Goal: Task Accomplishment & Management: Use online tool/utility

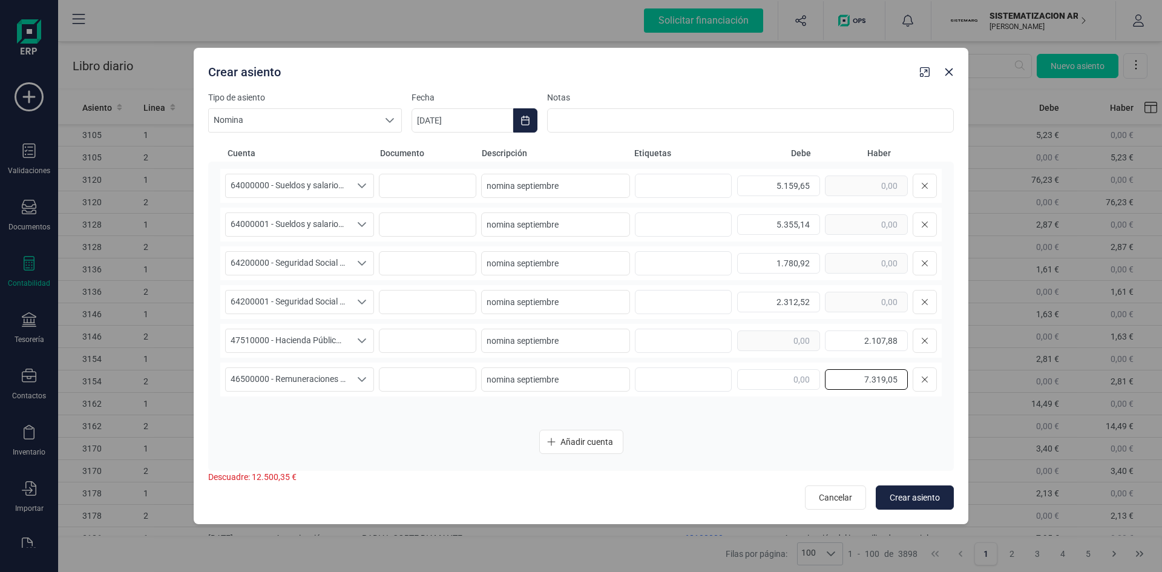
type input "7.319,05"
click at [581, 440] on span "Añadir cuenta" at bounding box center [587, 442] width 53 height 12
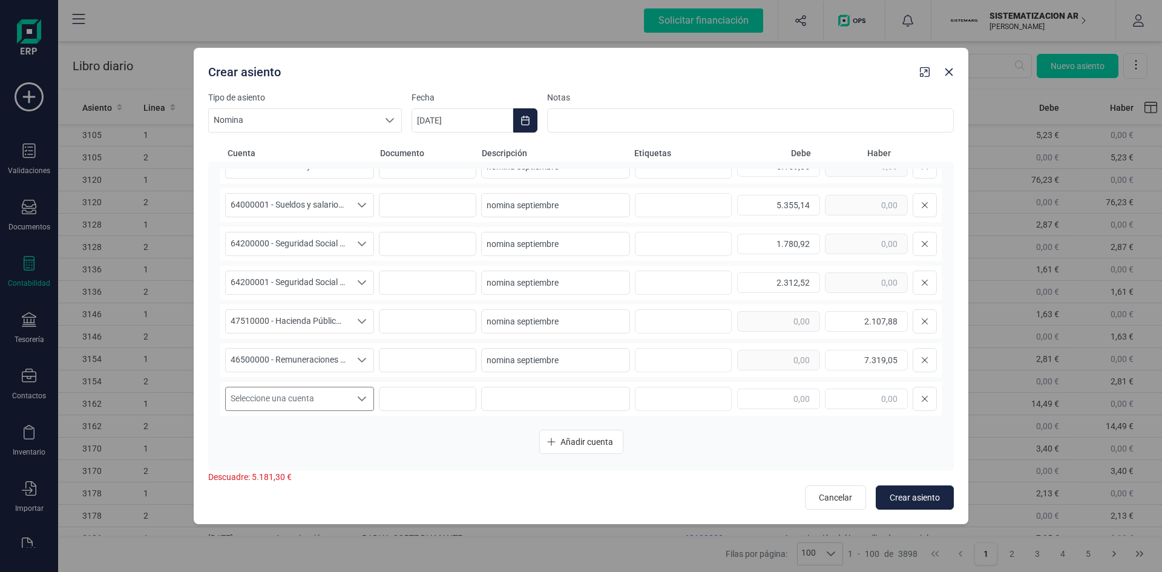
click at [358, 399] on icon "Seleccione una cuenta" at bounding box center [362, 398] width 8 height 5
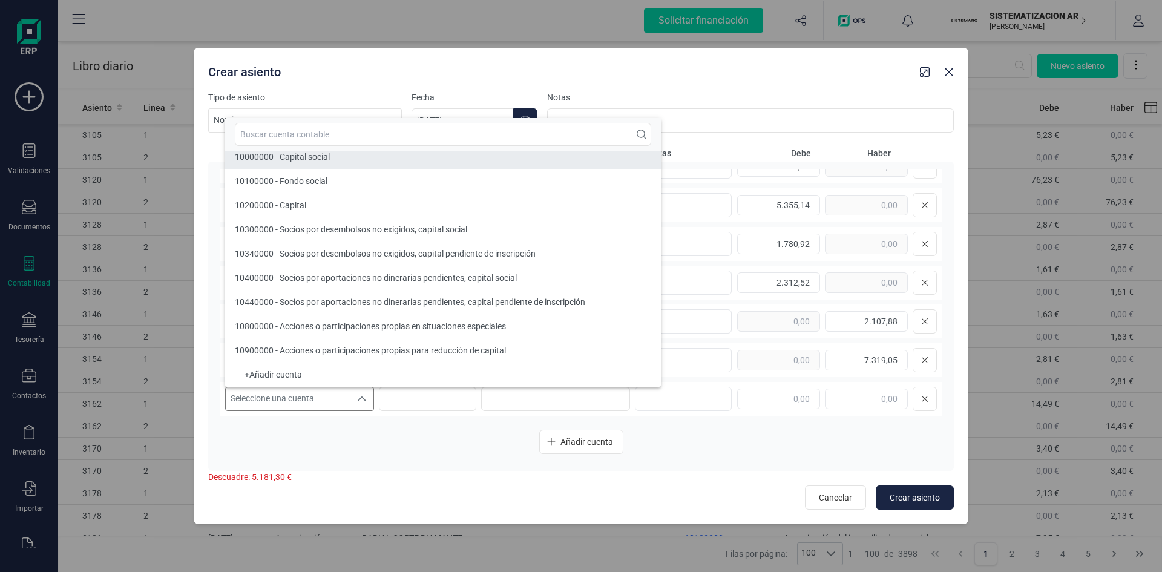
scroll to position [5, 0]
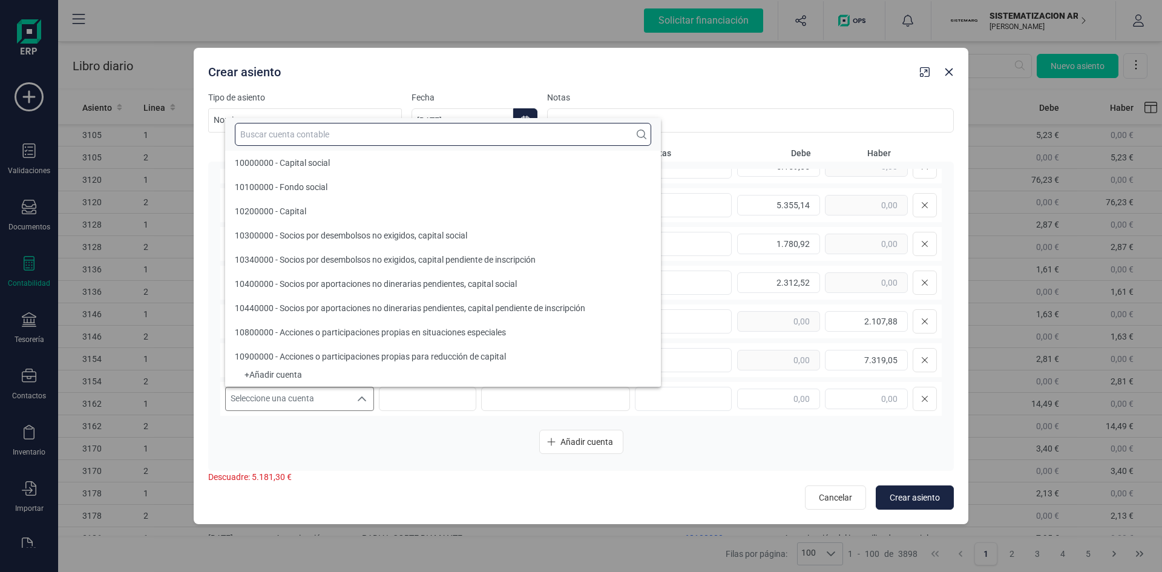
click at [296, 133] on input "text" at bounding box center [443, 134] width 416 height 23
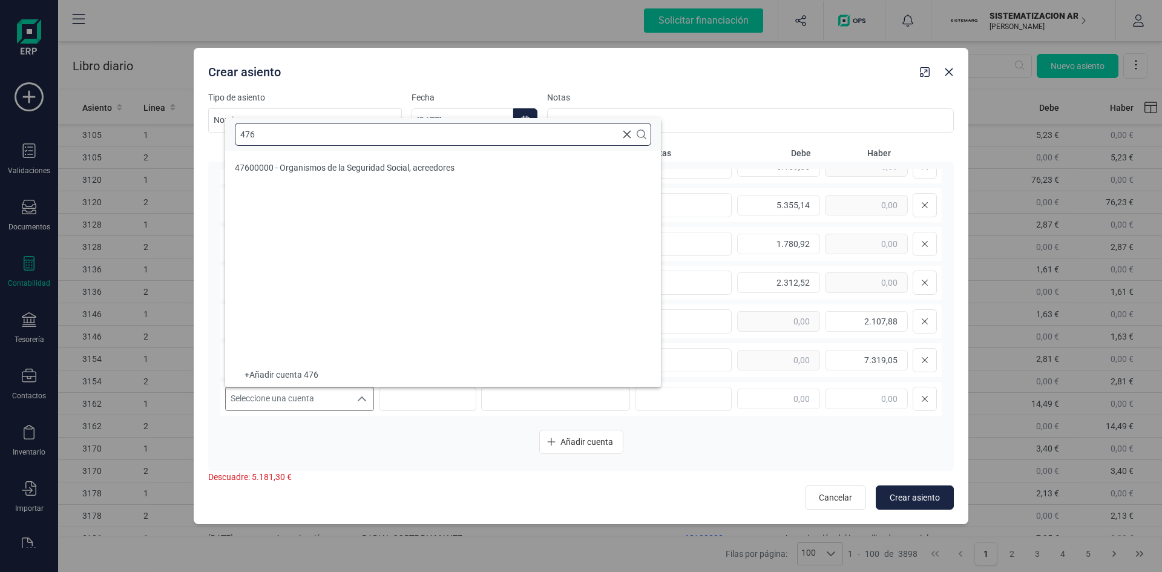
scroll to position [0, 0]
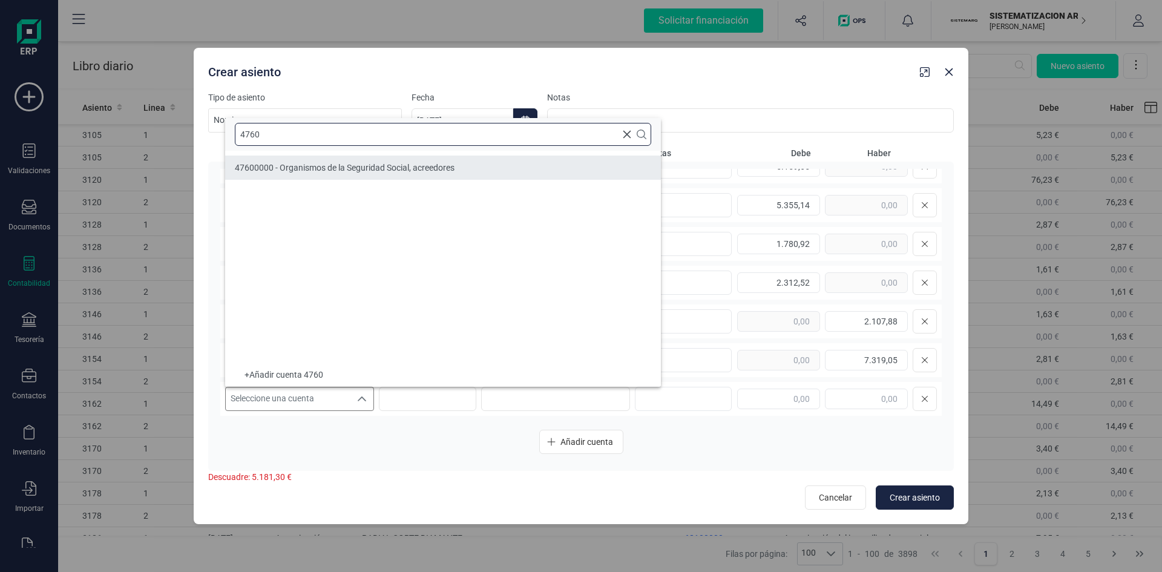
type input "4760"
click at [300, 163] on span "47600000 - Organismos de la Seguridad Social, acreedores" at bounding box center [345, 168] width 220 height 10
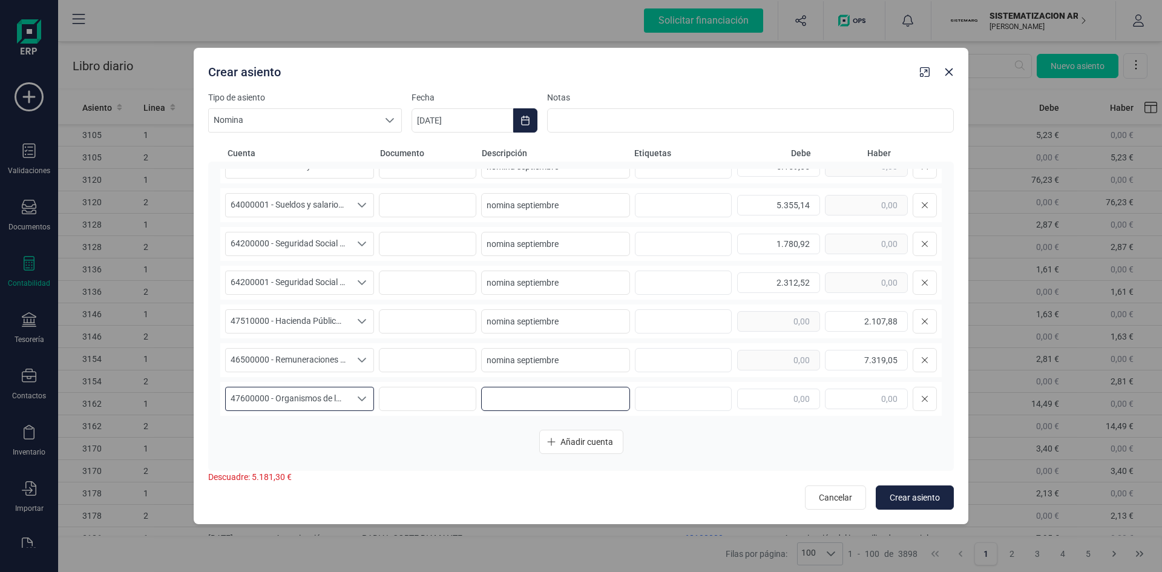
click at [528, 403] on input at bounding box center [555, 399] width 149 height 24
drag, startPoint x: 561, startPoint y: 361, endPoint x: 404, endPoint y: 362, distance: 156.8
click at [404, 362] on div "46500000 - Remuneraciones pendientes de pago 46500000 - Remuneraciones pendient…" at bounding box center [581, 360] width 722 height 34
paste input
drag, startPoint x: 562, startPoint y: 318, endPoint x: 442, endPoint y: 321, distance: 120.5
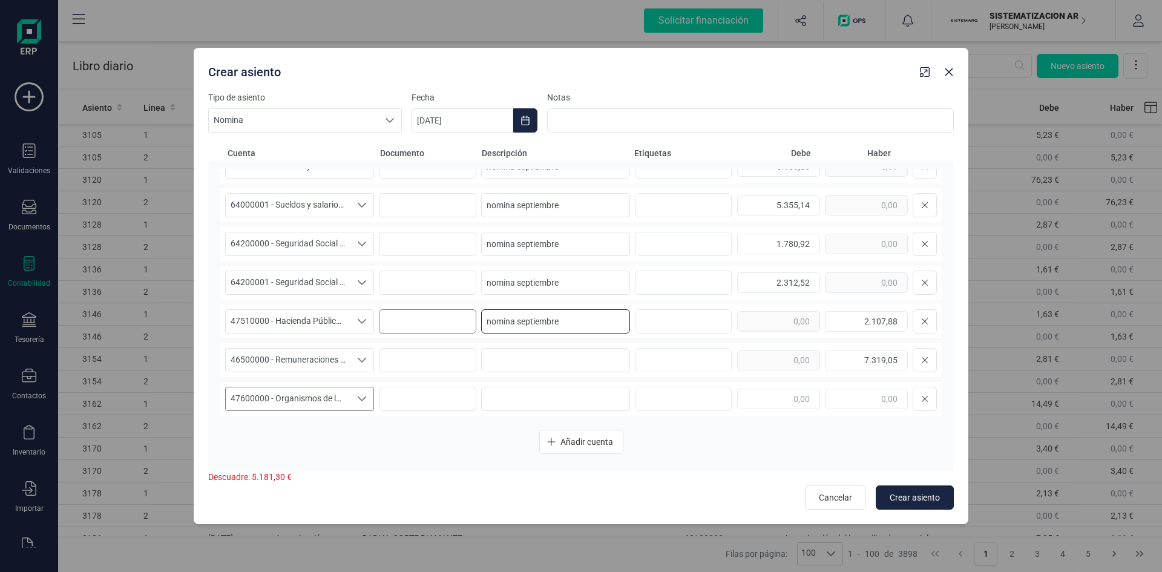
click at [442, 321] on div "47510000 - Hacienda Pública, acreedora por retenciones practicadas 47510000 - H…" at bounding box center [581, 321] width 722 height 34
click at [494, 357] on input at bounding box center [555, 360] width 149 height 24
paste input "nomina septiembre"
type input "nomina septiembre"
click at [508, 402] on input at bounding box center [555, 399] width 149 height 24
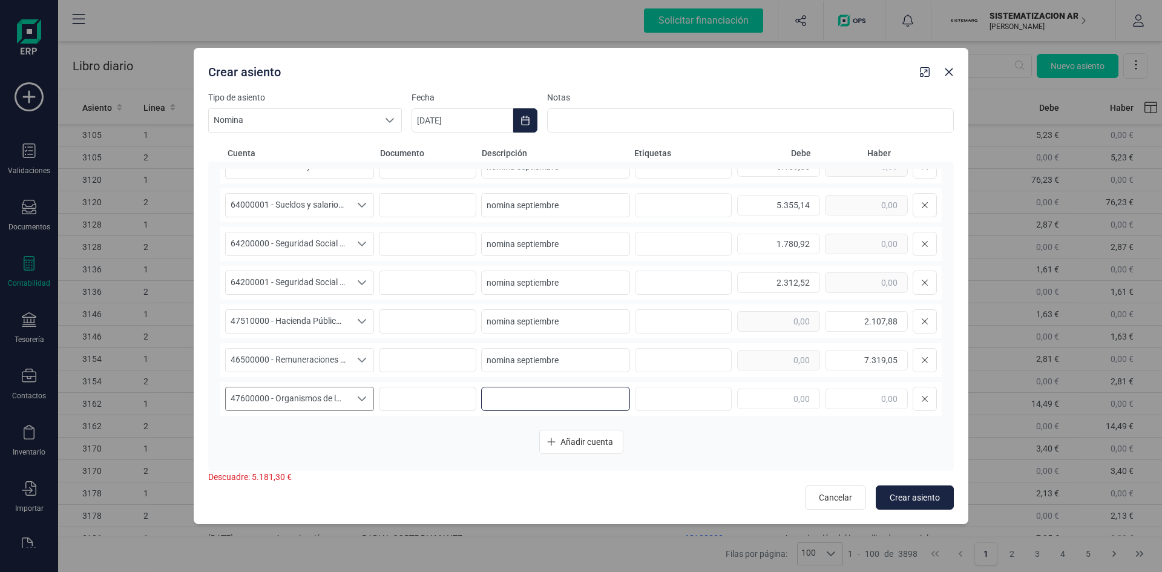
paste input "nomina septiembre"
type input "nomina septiembre"
click at [760, 396] on input "text" at bounding box center [778, 399] width 83 height 21
click at [882, 404] on input "text" at bounding box center [866, 399] width 83 height 21
type input "4.783,53"
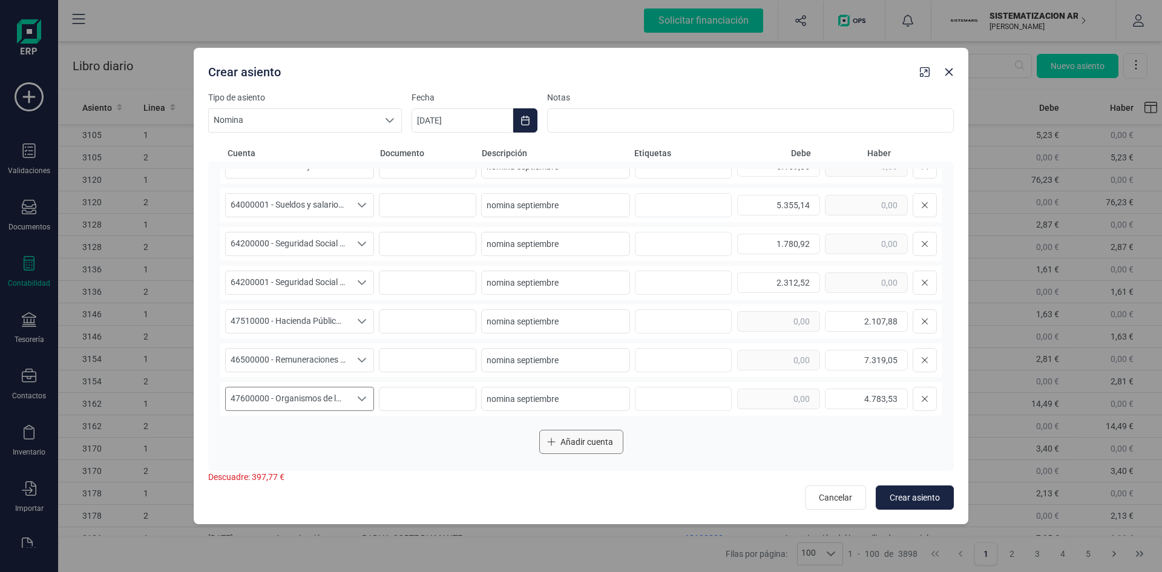
click at [598, 442] on span "Añadir cuenta" at bounding box center [587, 442] width 53 height 12
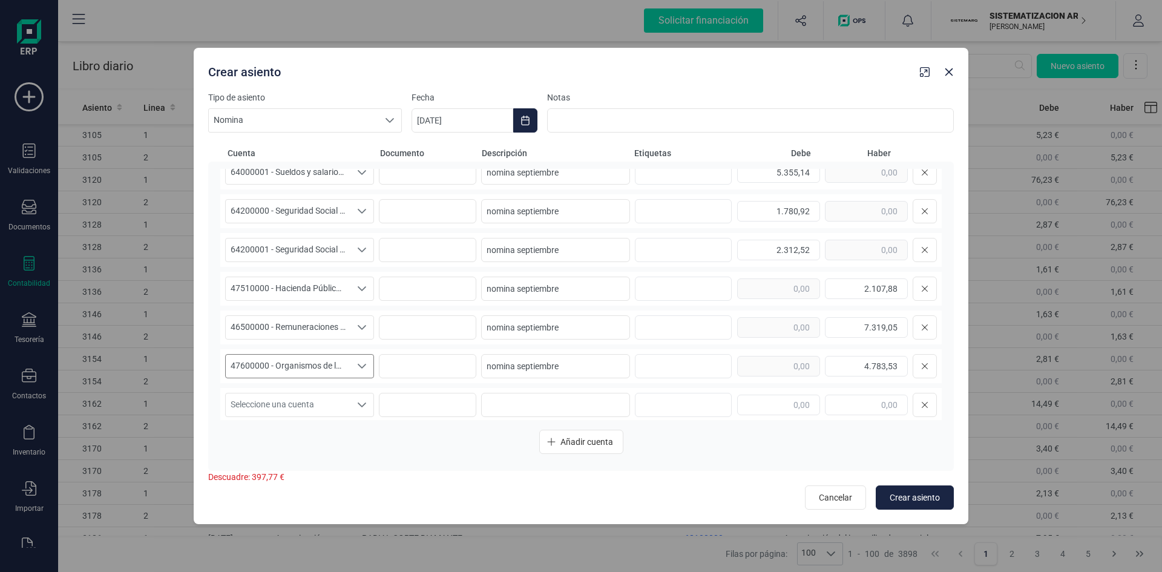
scroll to position [58, 0]
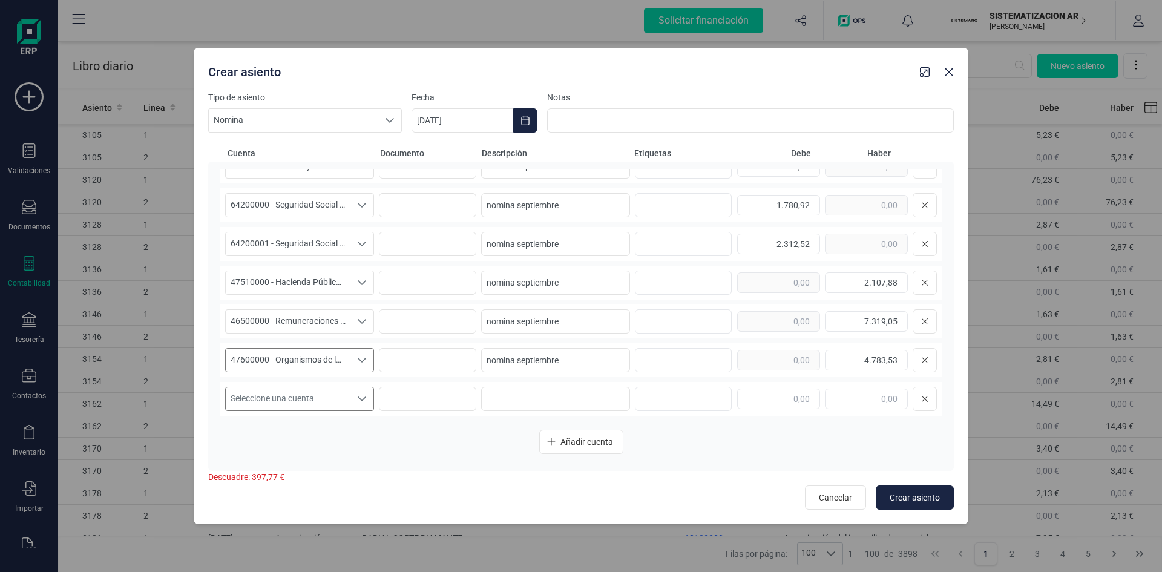
click at [361, 399] on icon "Seleccione una cuenta" at bounding box center [362, 398] width 8 height 5
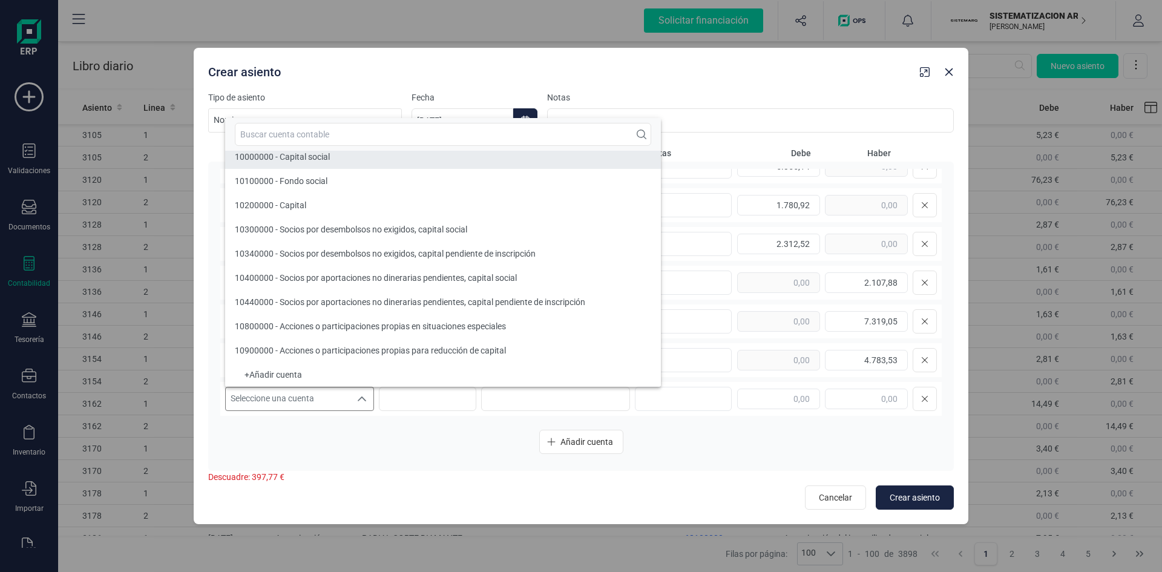
scroll to position [5, 0]
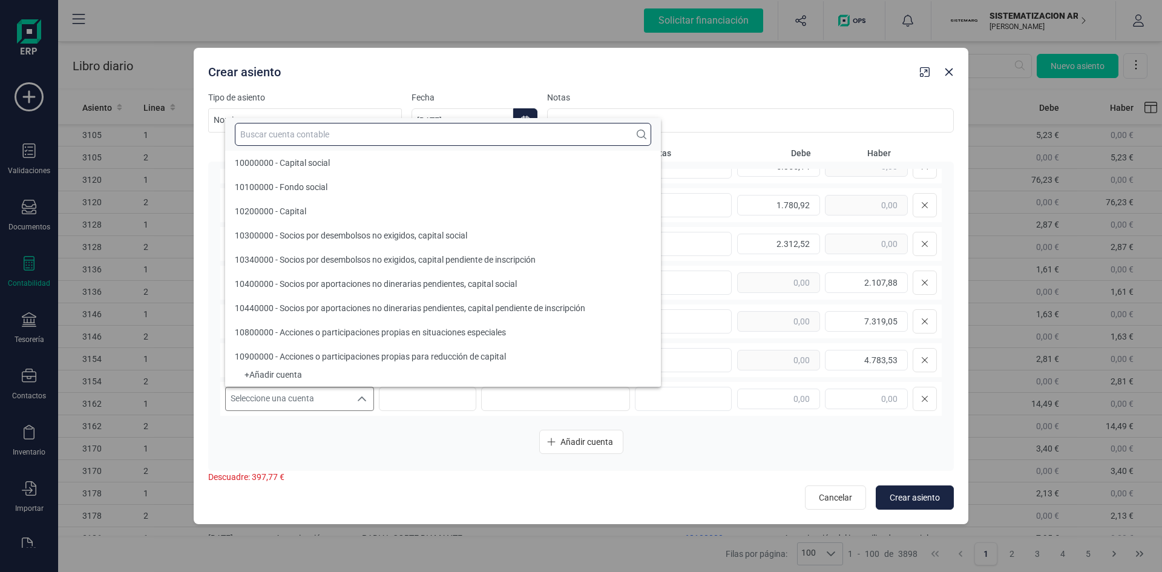
click at [326, 133] on input "text" at bounding box center [443, 134] width 416 height 23
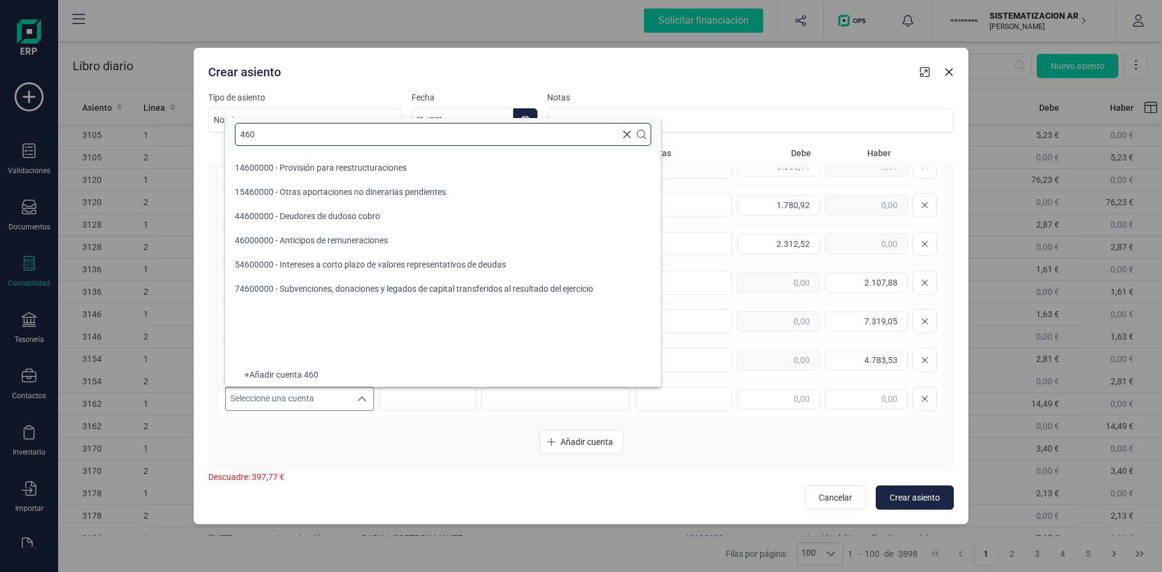
scroll to position [0, 0]
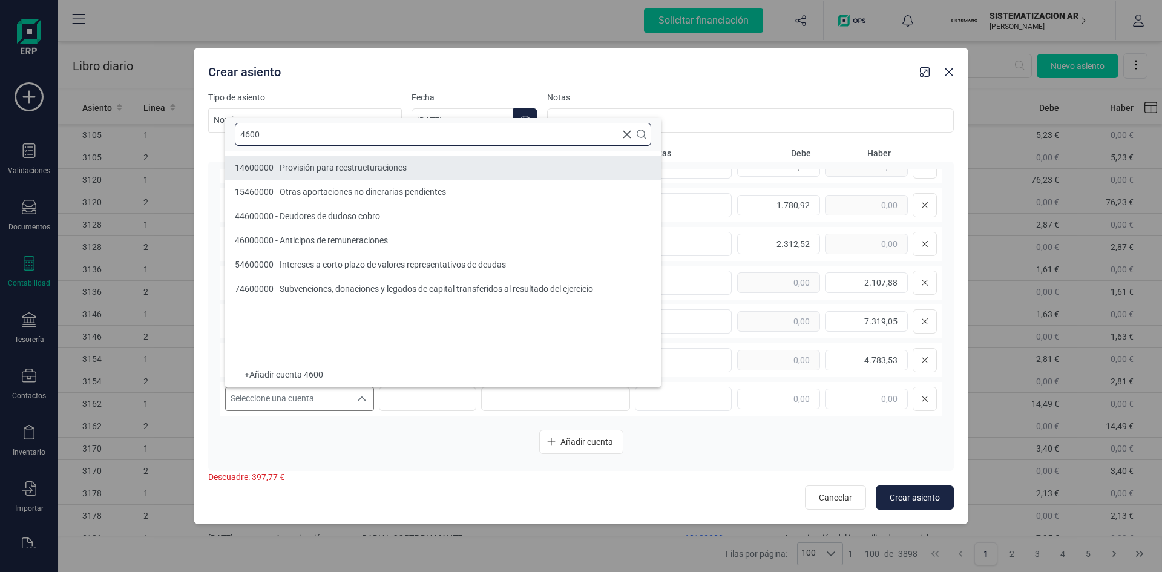
type input "4600"
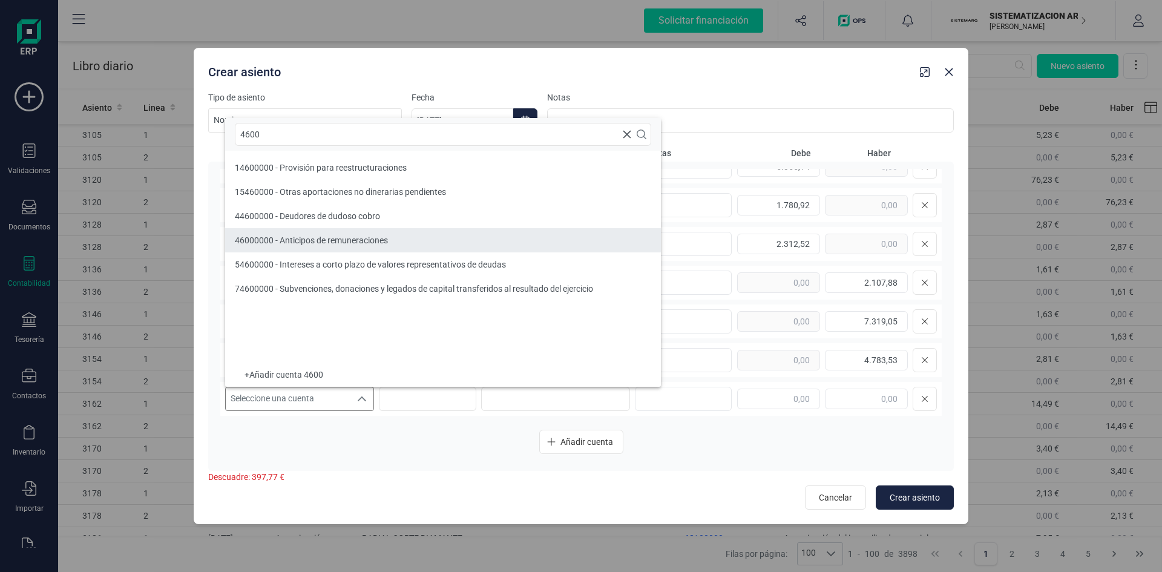
click at [298, 240] on span "46000000 - Anticipos de remuneraciones" at bounding box center [311, 240] width 153 height 10
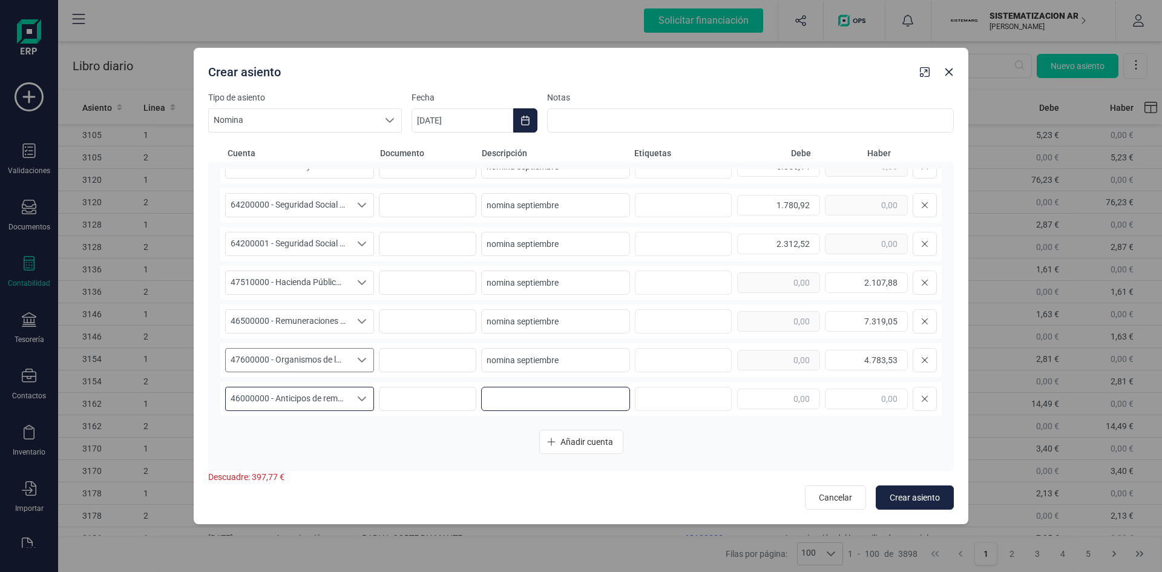
click at [558, 402] on input at bounding box center [555, 399] width 149 height 24
paste input "nomina septiembre"
type input "nomina septiembre"
click at [847, 401] on input "text" at bounding box center [866, 399] width 83 height 21
type input "397,77"
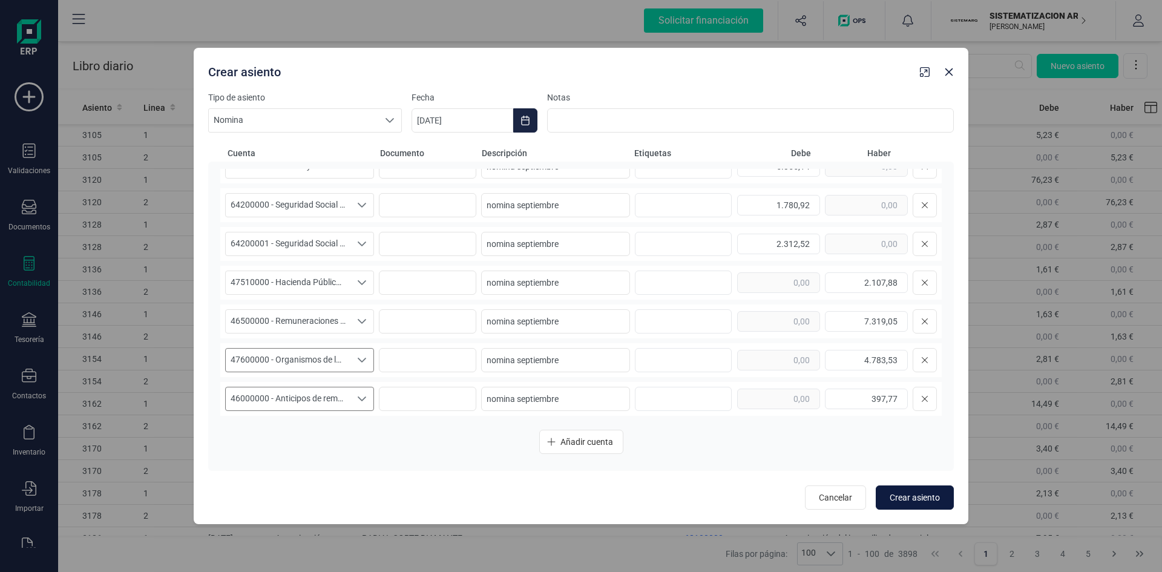
click at [906, 488] on button "Crear asiento" at bounding box center [915, 497] width 78 height 24
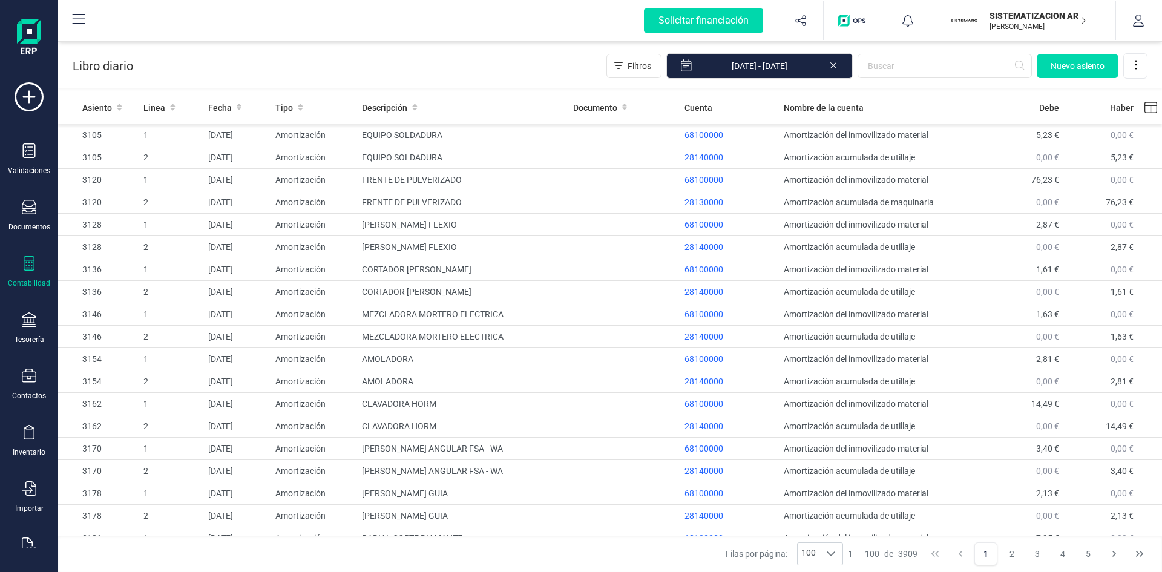
click at [1016, 15] on p "SISTEMATIZACION ARQUITECTONICA EN REFORMAS SL" at bounding box center [1038, 16] width 97 height 12
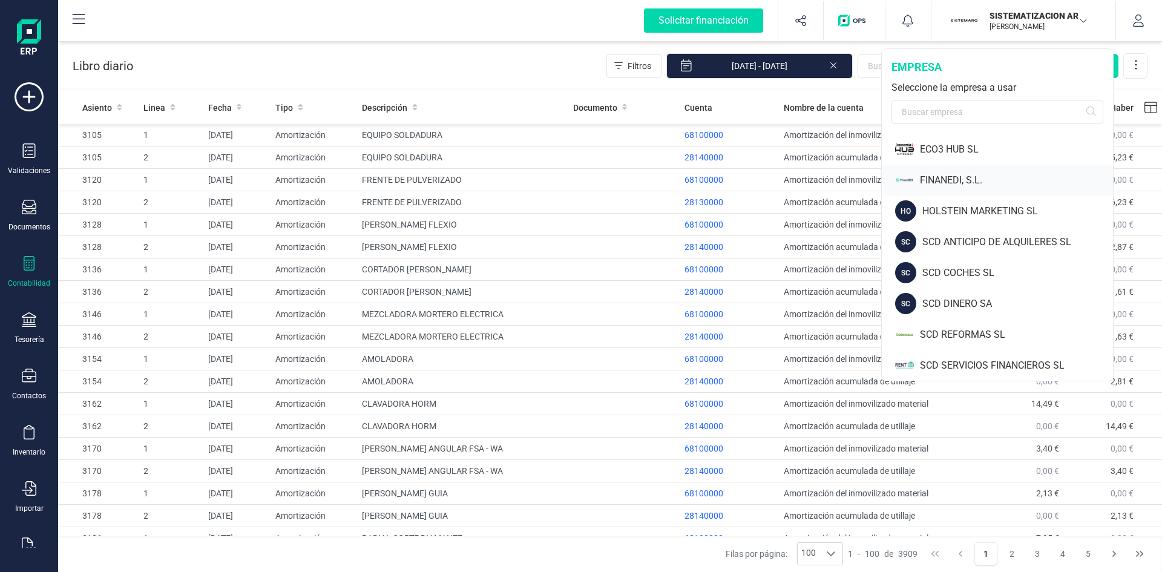
click at [945, 178] on div "FINANEDI, S.L." at bounding box center [1016, 180] width 193 height 15
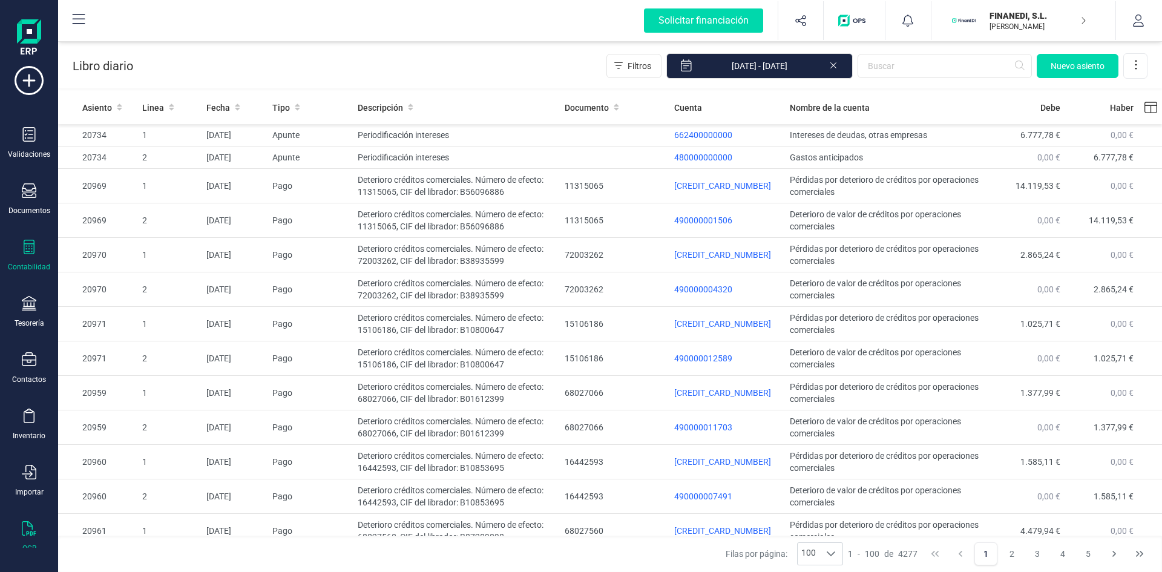
scroll to position [31, 0]
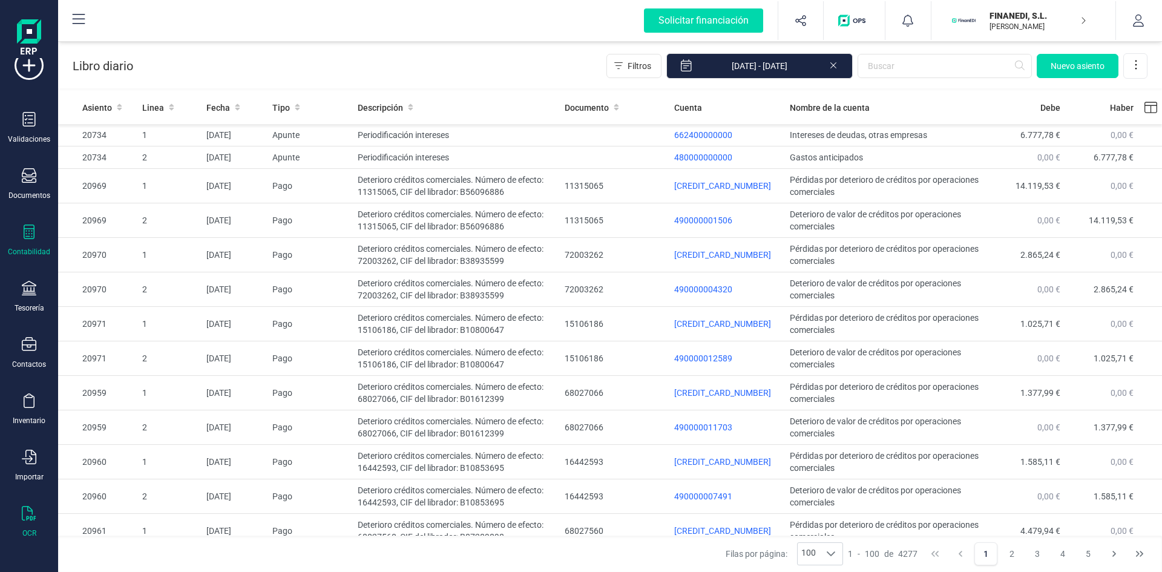
click at [30, 518] on icon at bounding box center [29, 513] width 15 height 15
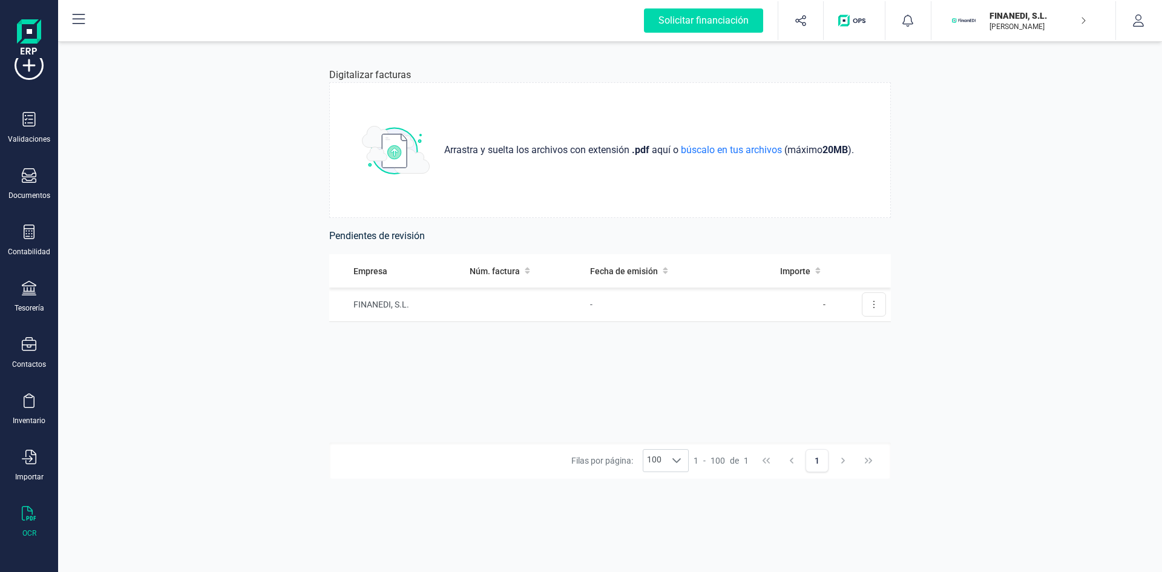
click at [1008, 22] on p "[PERSON_NAME]" at bounding box center [1038, 27] width 97 height 10
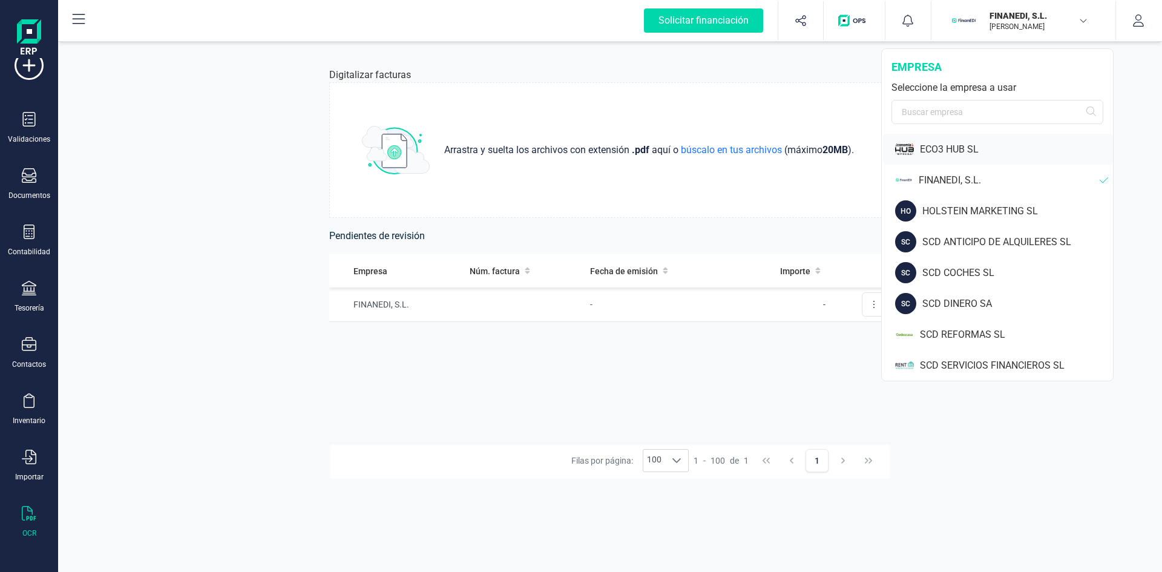
click at [944, 146] on div "ECO3 HUB SL" at bounding box center [1016, 149] width 193 height 15
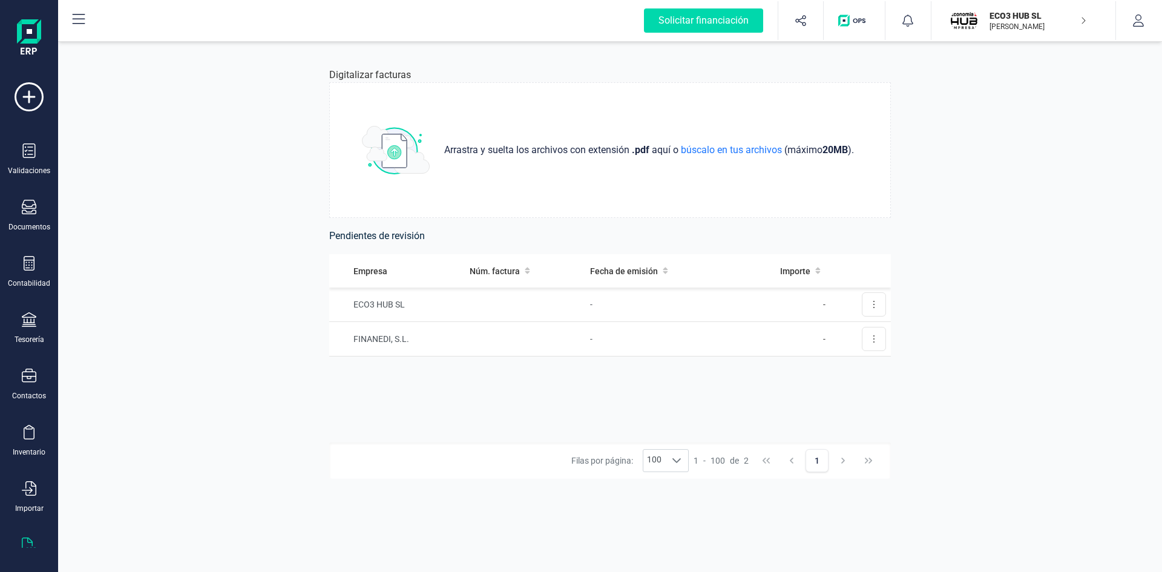
click at [980, 18] on div "ECO3 HUB SL [PERSON_NAME]" at bounding box center [1033, 20] width 107 height 27
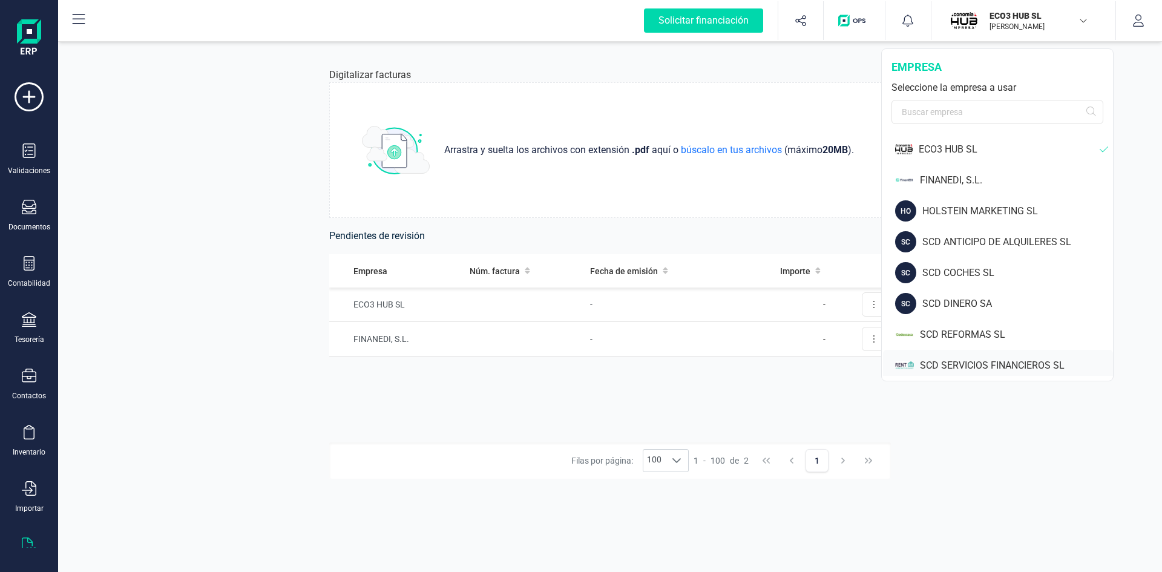
click at [973, 366] on div "SCD SERVICIOS FINANCIEROS SL" at bounding box center [1016, 365] width 193 height 15
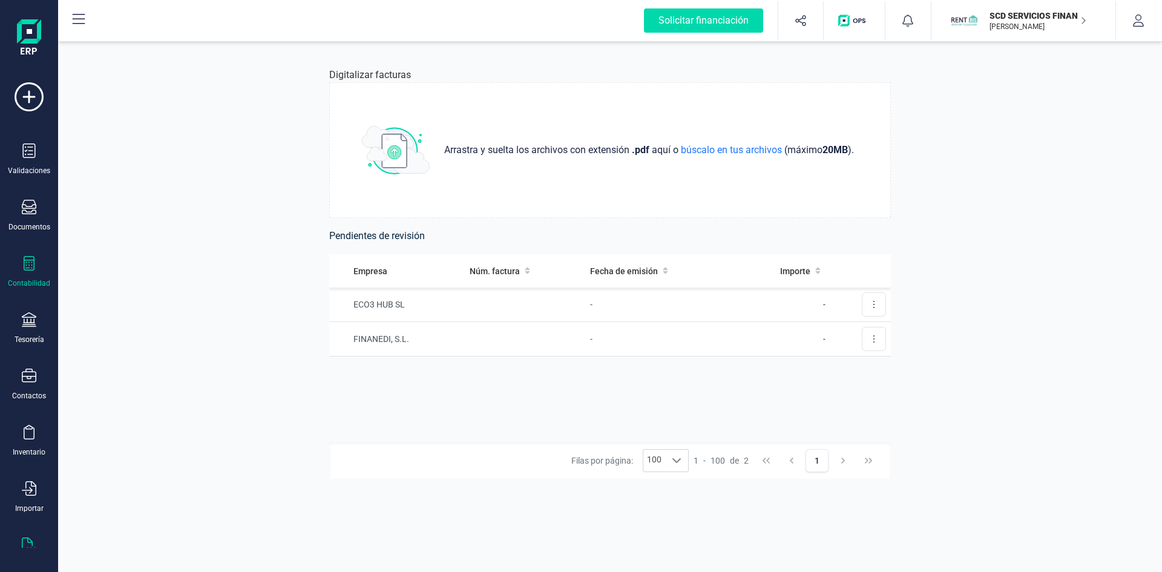
click at [28, 261] on icon at bounding box center [29, 263] width 15 height 15
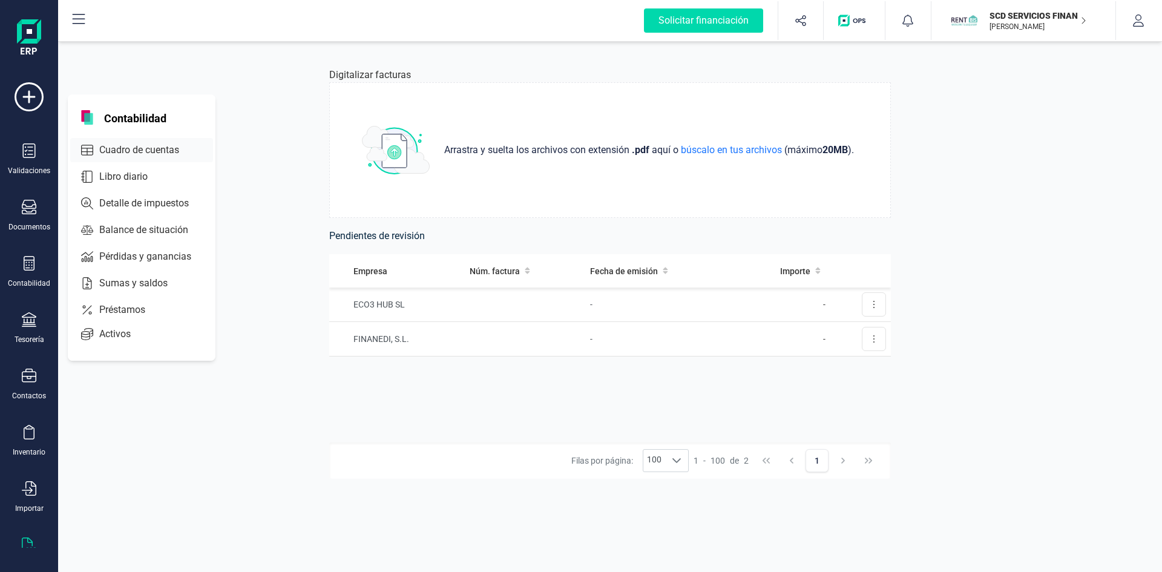
click at [140, 146] on span "Cuadro de cuentas" at bounding box center [147, 150] width 107 height 15
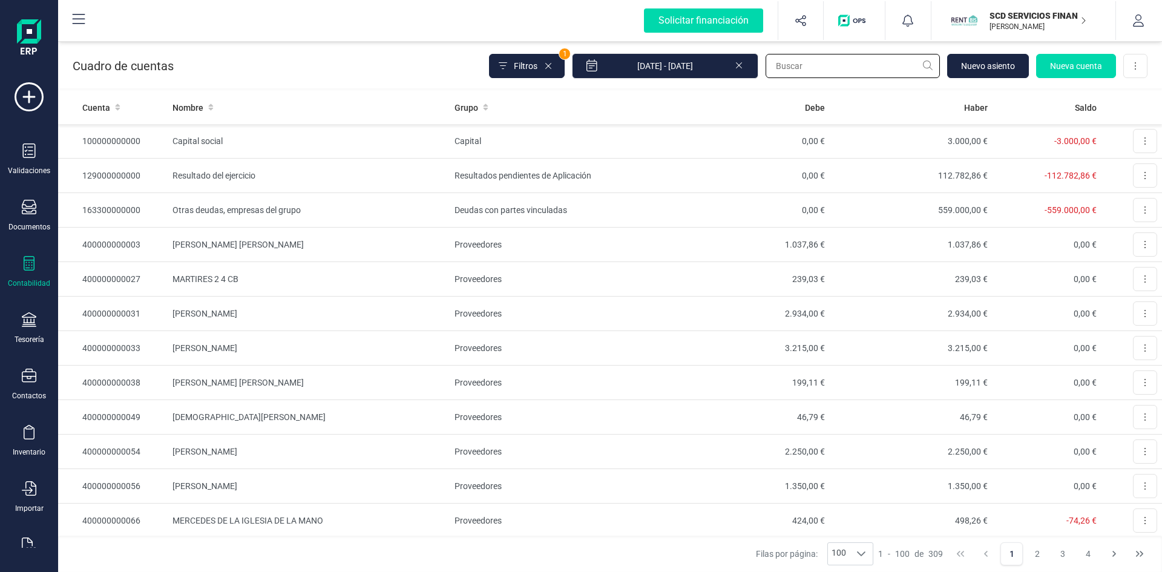
click at [888, 62] on input "text" at bounding box center [853, 66] width 174 height 24
click at [867, 61] on input "finan" at bounding box center [853, 66] width 174 height 24
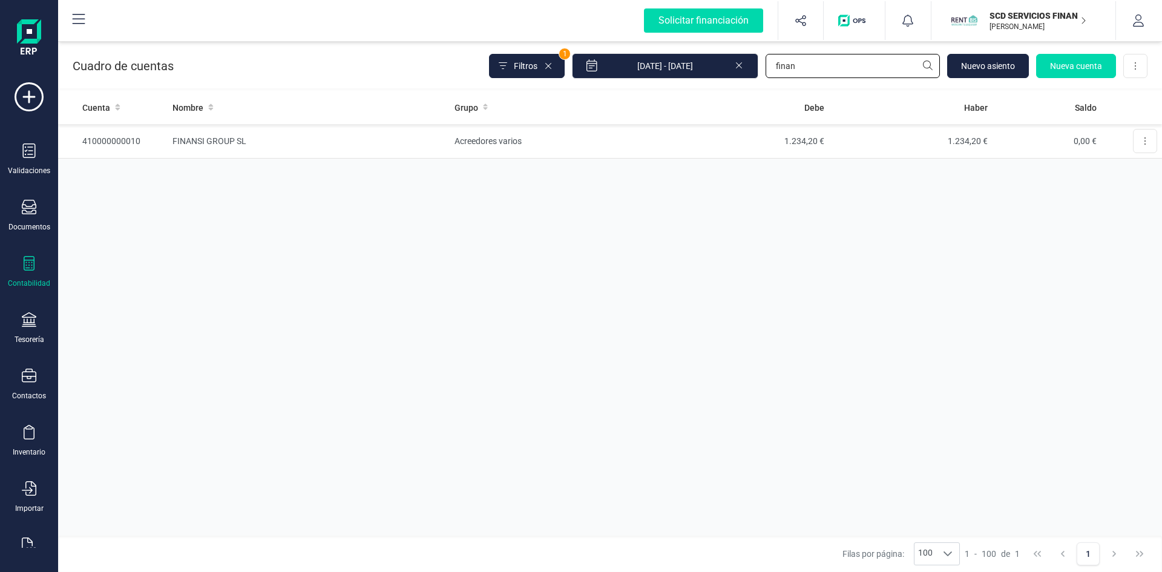
type input "finan"
click at [218, 141] on td "FINANSI GROUP SL" at bounding box center [308, 141] width 281 height 35
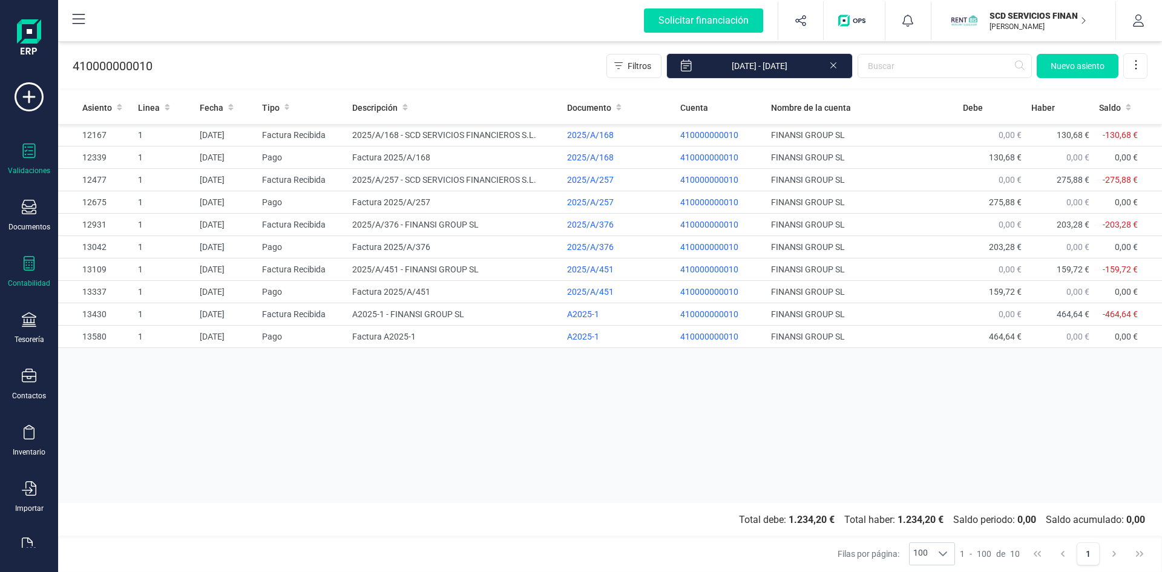
click at [28, 154] on icon at bounding box center [29, 150] width 13 height 15
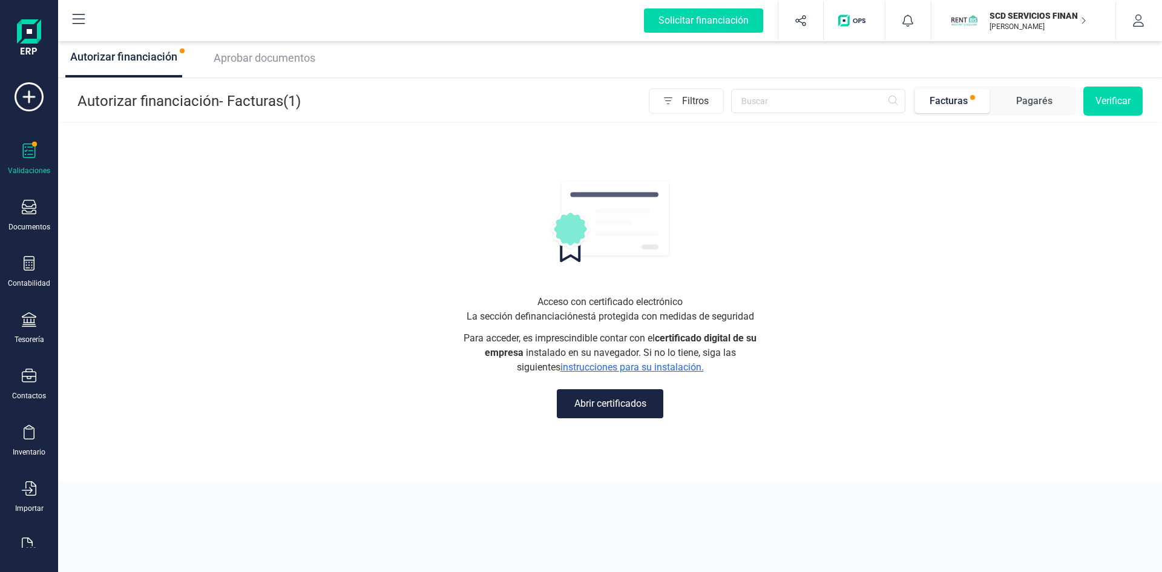
click at [254, 61] on span "Aprobar documentos" at bounding box center [265, 57] width 102 height 13
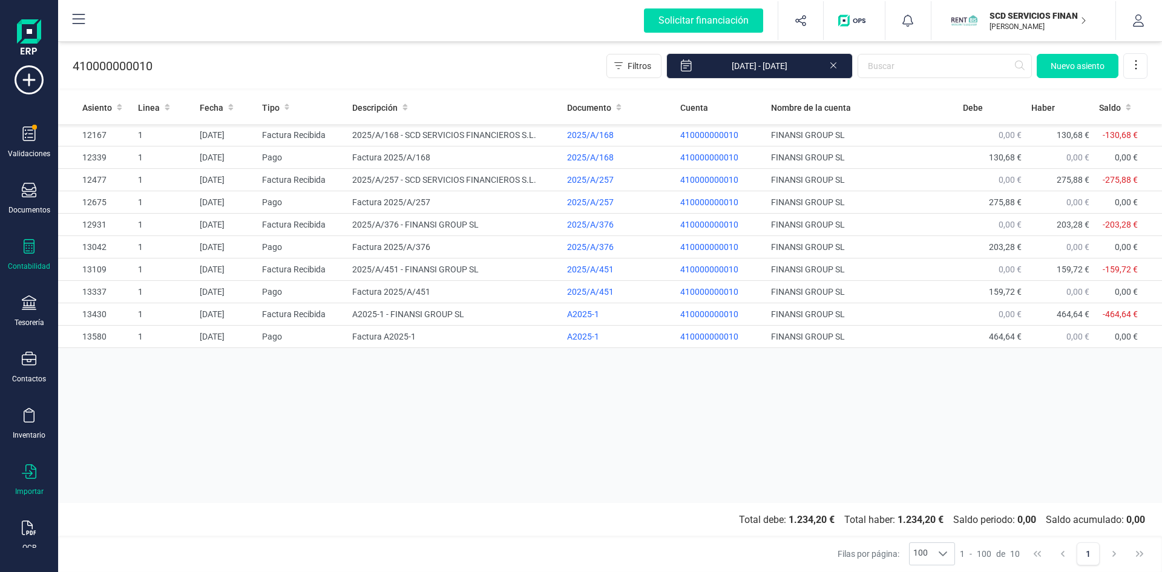
scroll to position [31, 0]
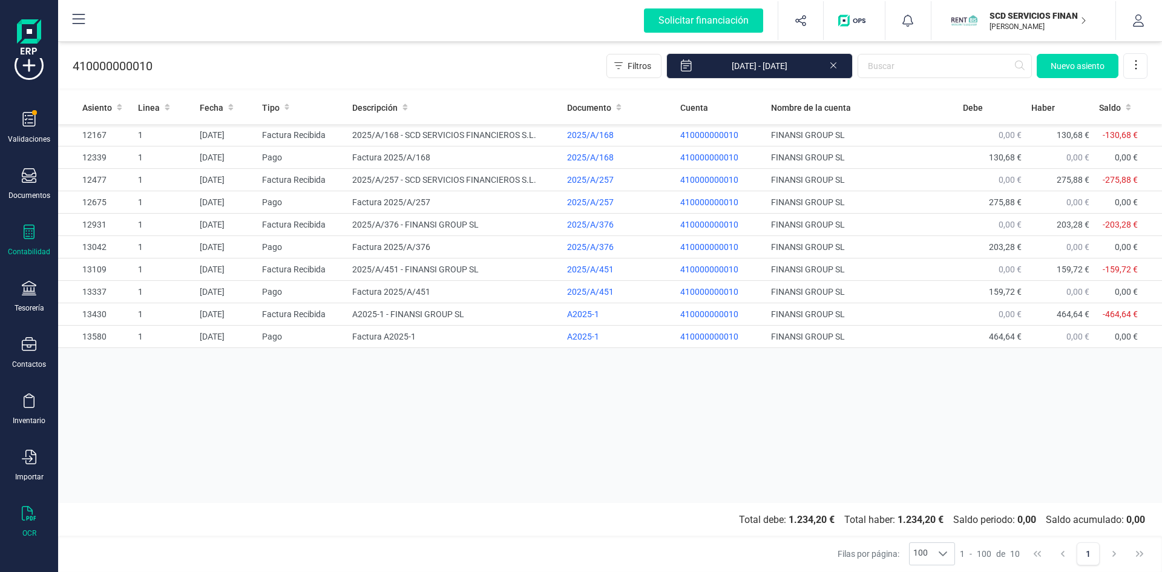
click at [30, 521] on div at bounding box center [29, 515] width 15 height 18
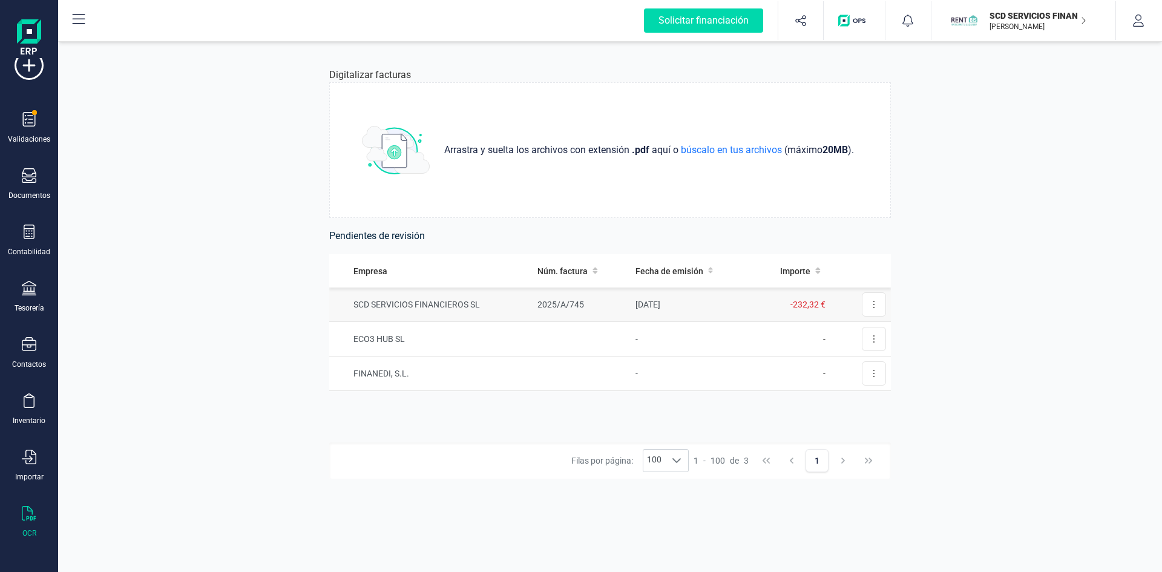
click at [418, 305] on td "SCD SERVICIOS FINANCIEROS SL" at bounding box center [430, 305] width 203 height 35
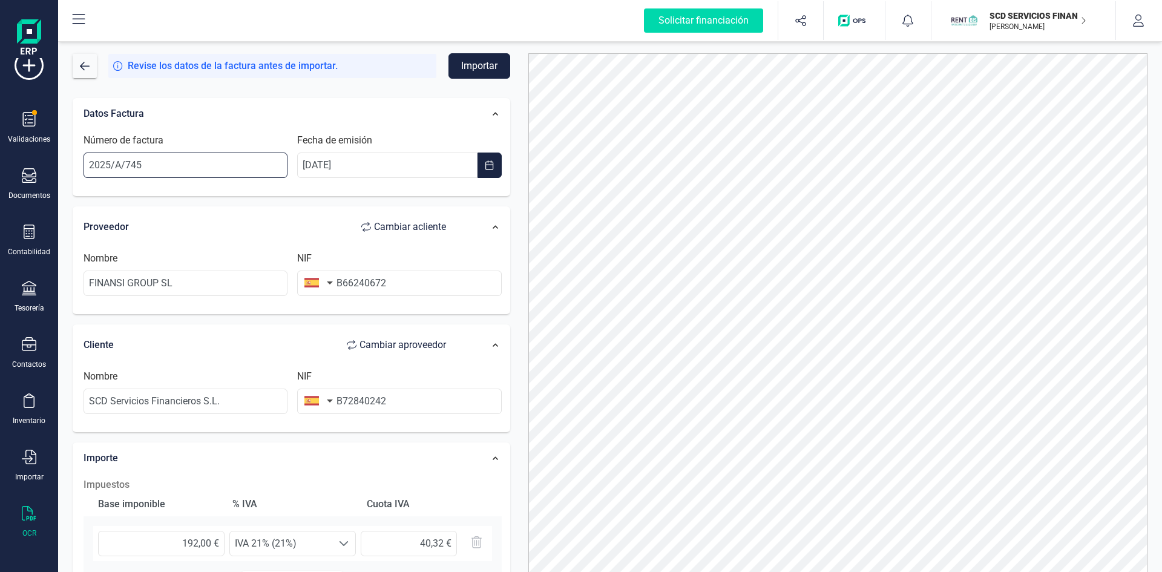
click at [169, 168] on input "2025/A/745" at bounding box center [186, 165] width 204 height 25
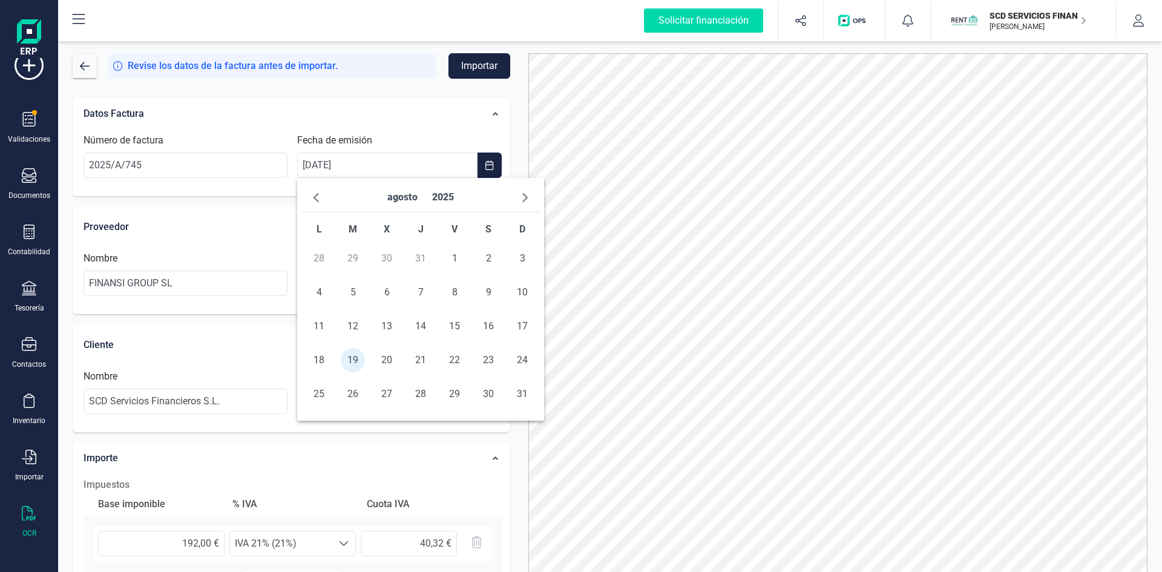
click at [475, 67] on button "Importar" at bounding box center [480, 65] width 62 height 25
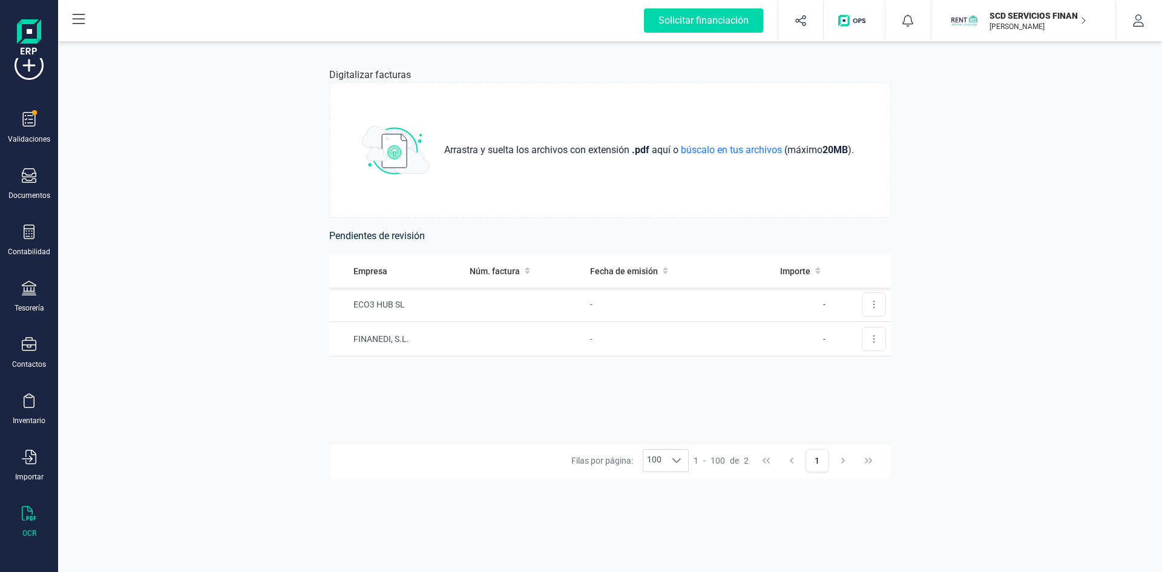
drag, startPoint x: 1032, startPoint y: 18, endPoint x: 997, endPoint y: 246, distance: 230.3
click at [1032, 18] on p "SCD SERVICIOS FINANCIEROS SL" at bounding box center [1038, 16] width 97 height 12
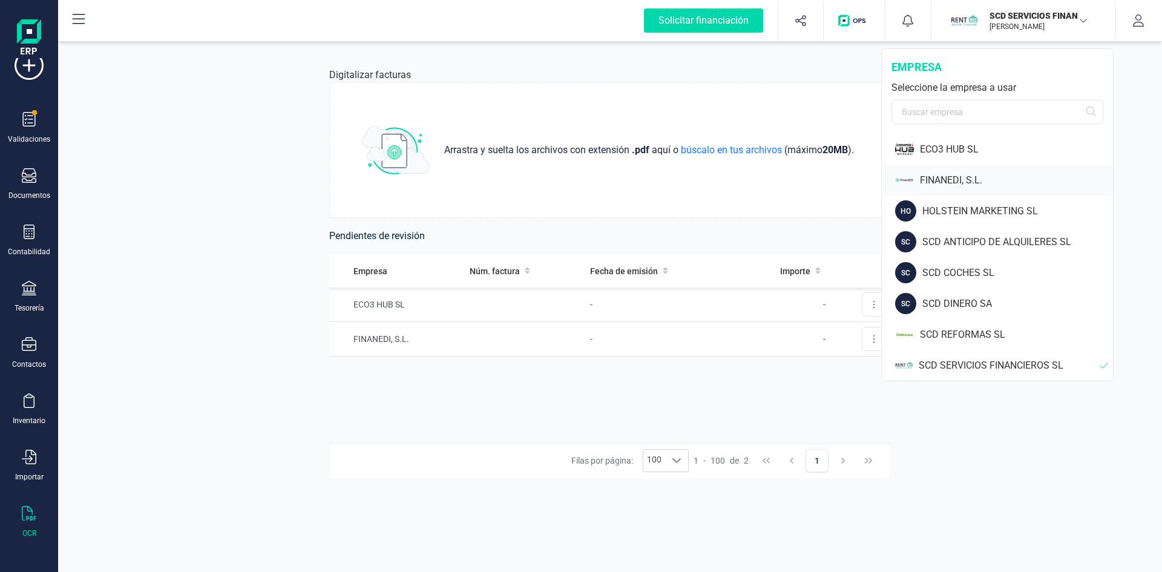
click at [935, 174] on div "FINANEDI, S.L." at bounding box center [1016, 180] width 193 height 15
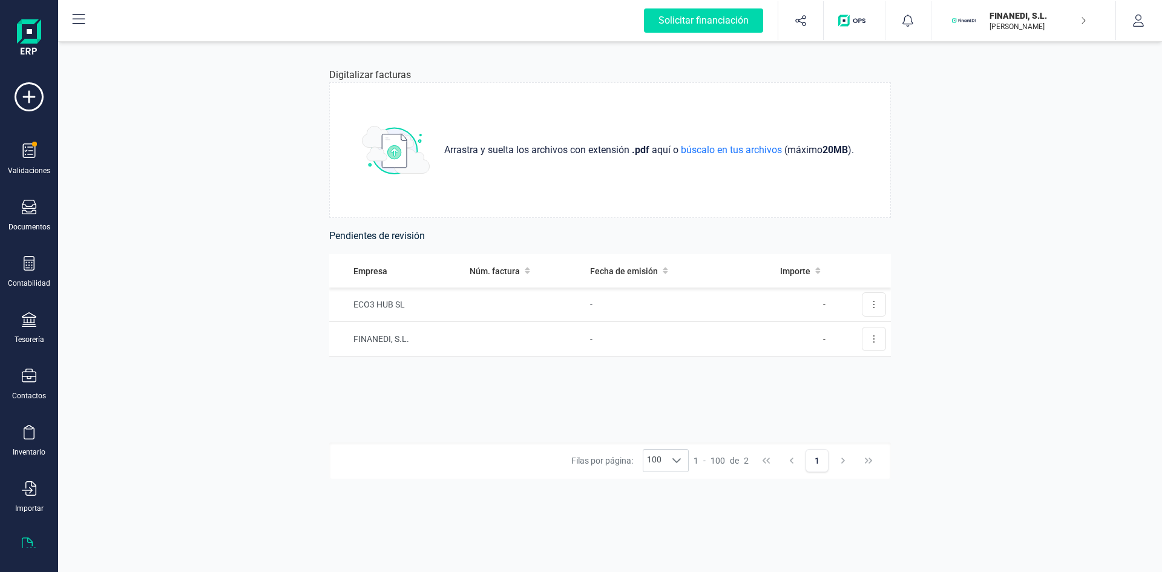
scroll to position [31, 0]
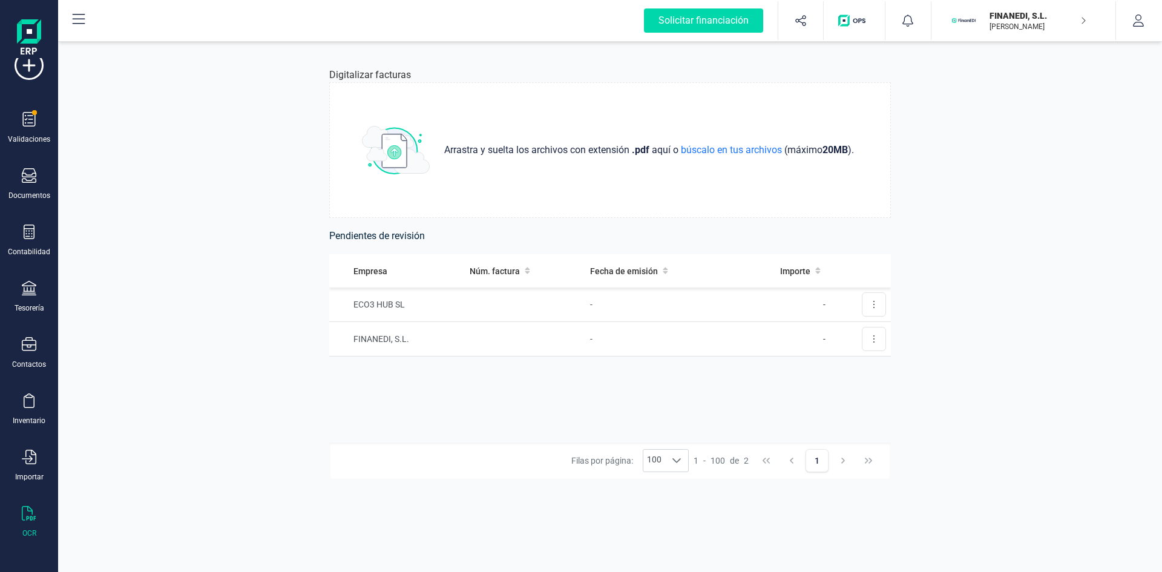
click at [30, 515] on icon at bounding box center [29, 513] width 15 height 15
click at [25, 122] on icon at bounding box center [29, 119] width 15 height 15
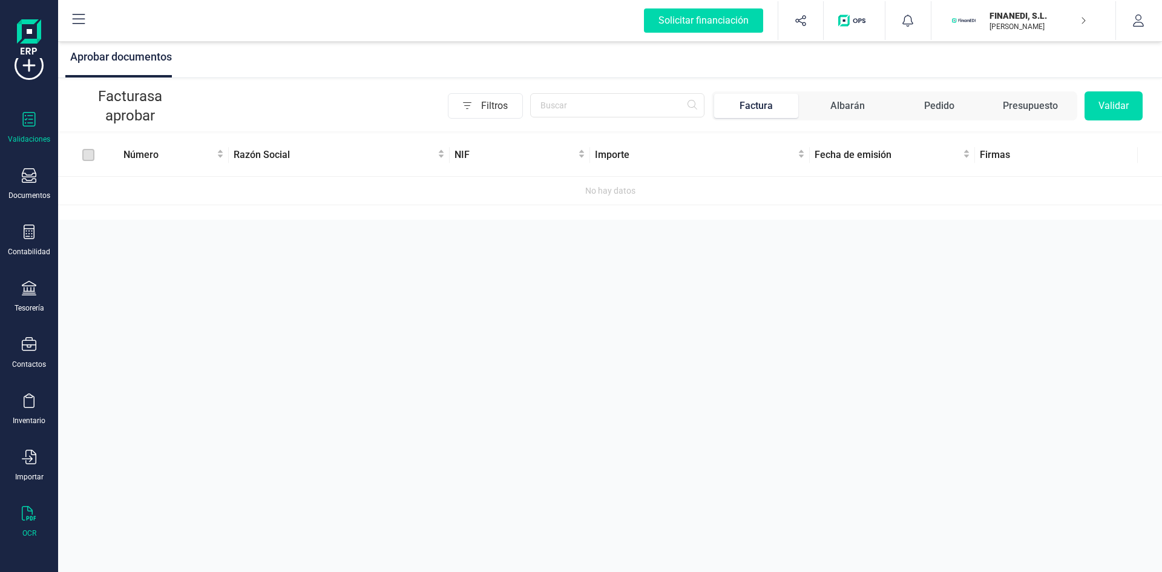
click at [30, 519] on icon at bounding box center [29, 513] width 15 height 15
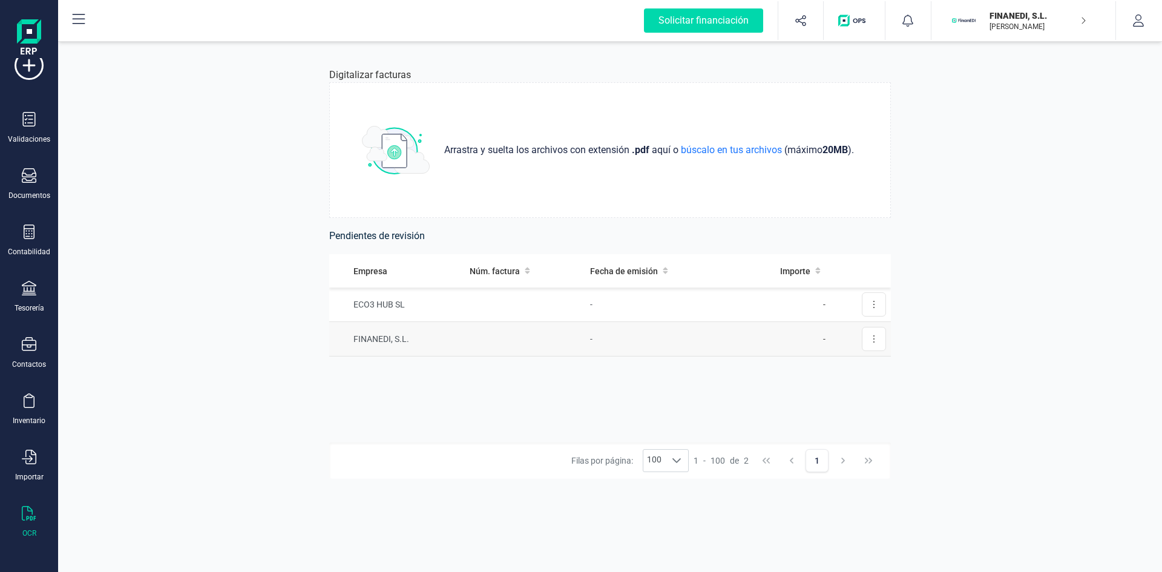
click at [386, 338] on td "FINANEDI, S.L." at bounding box center [397, 339] width 136 height 35
click at [875, 340] on button at bounding box center [874, 339] width 24 height 24
click at [853, 389] on span "Eliminar factura" at bounding box center [846, 393] width 60 height 12
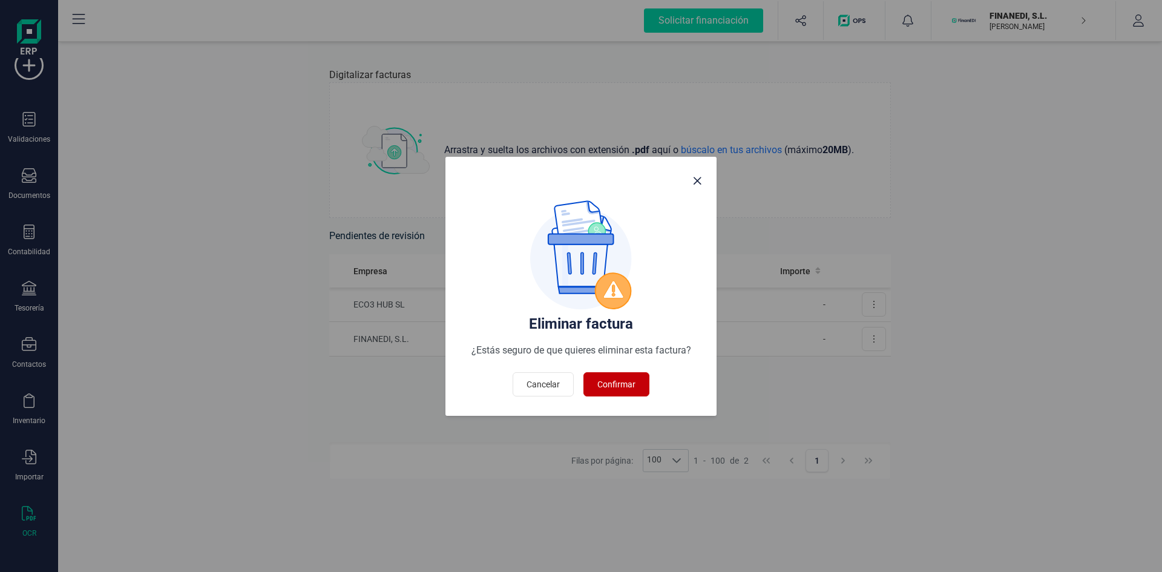
click at [626, 380] on span "Confirmar" at bounding box center [616, 384] width 38 height 12
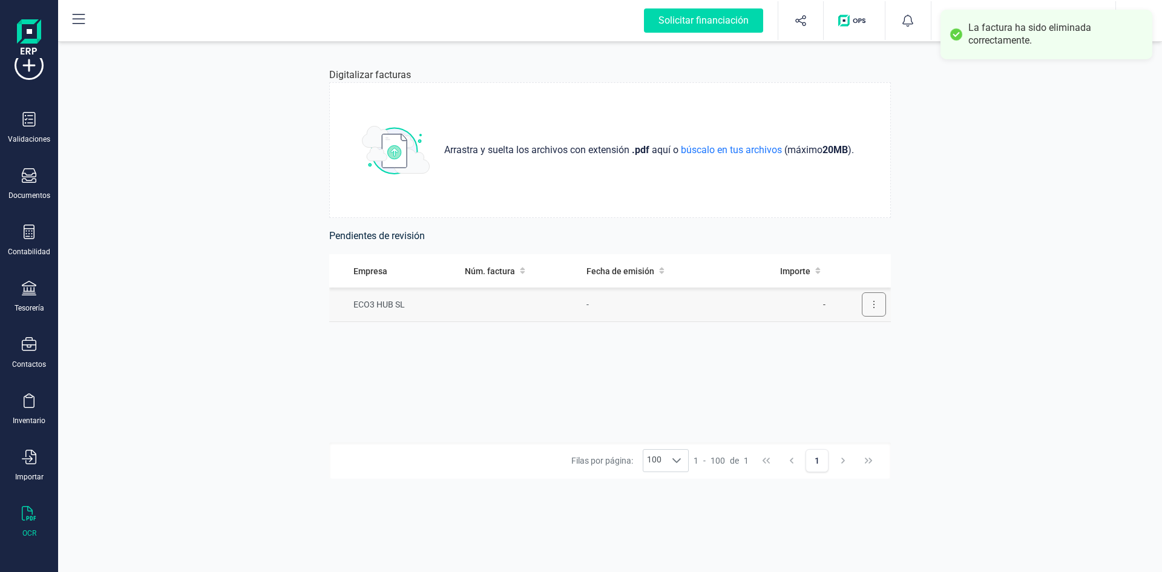
click at [873, 304] on icon at bounding box center [874, 305] width 2 height 10
click at [847, 357] on span "Eliminar factura" at bounding box center [846, 359] width 60 height 12
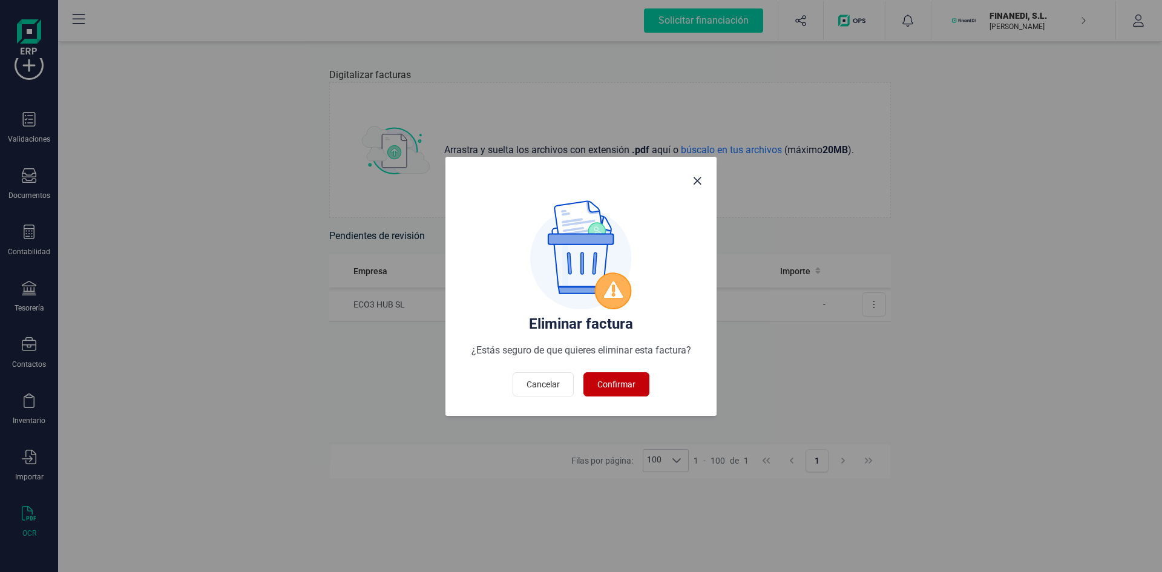
click at [604, 381] on span "Confirmar" at bounding box center [616, 384] width 38 height 12
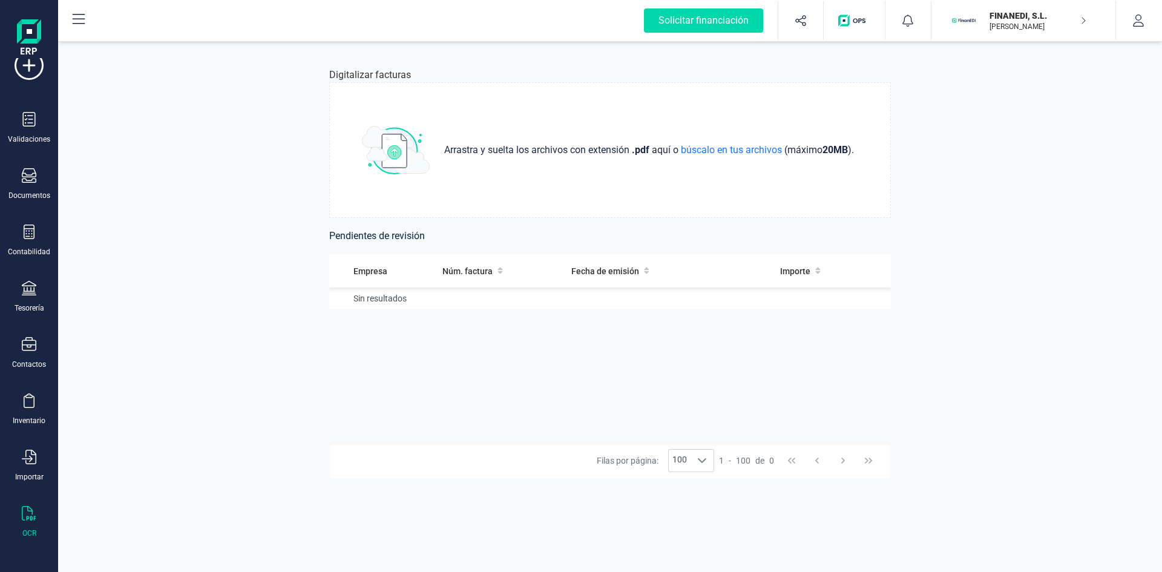
click at [1001, 17] on p "FINANEDI, S.L." at bounding box center [1038, 16] width 97 height 12
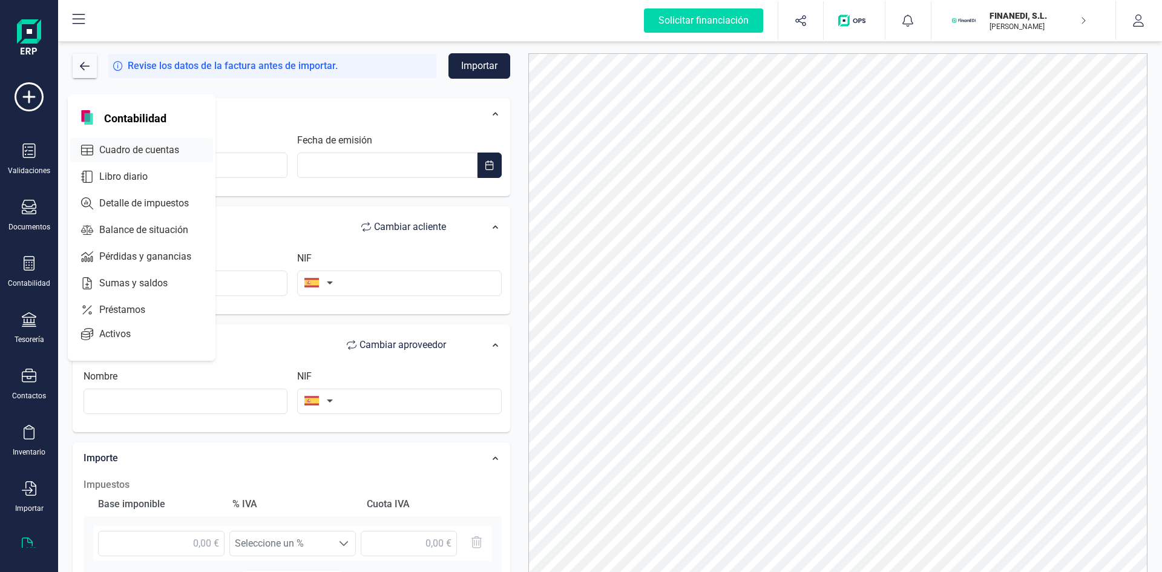
click at [130, 150] on span "Cuadro de cuentas" at bounding box center [147, 150] width 107 height 15
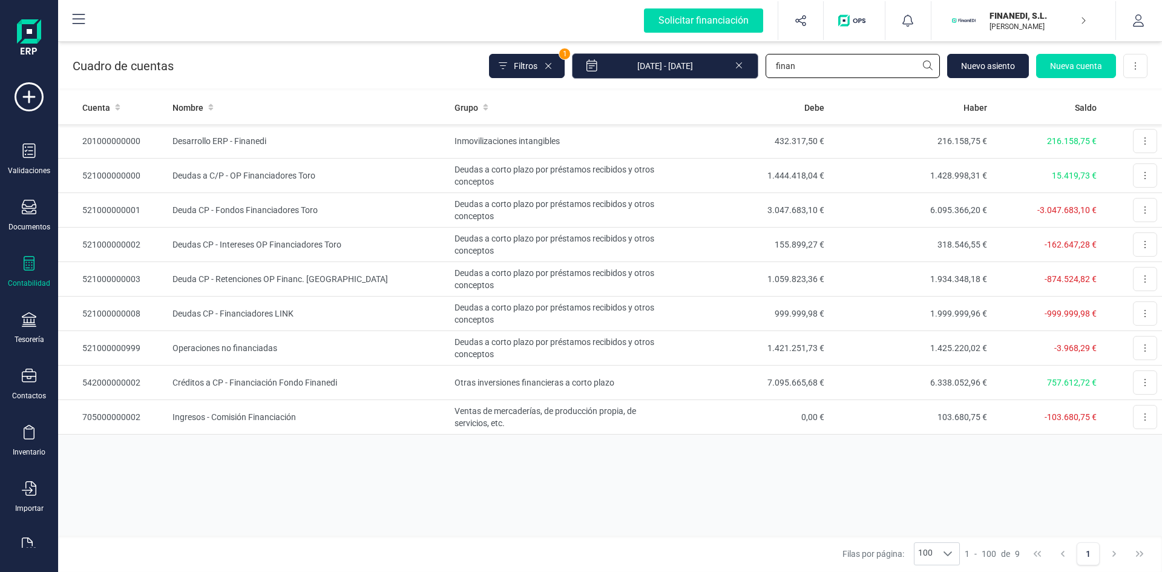
drag, startPoint x: 818, startPoint y: 64, endPoint x: 686, endPoint y: 70, distance: 132.1
click at [686, 70] on div "Filtros 1 01/01/2025 - 30/09/2025 finan Nuevo asiento Nueva cuenta Descargar Ex…" at bounding box center [818, 65] width 659 height 25
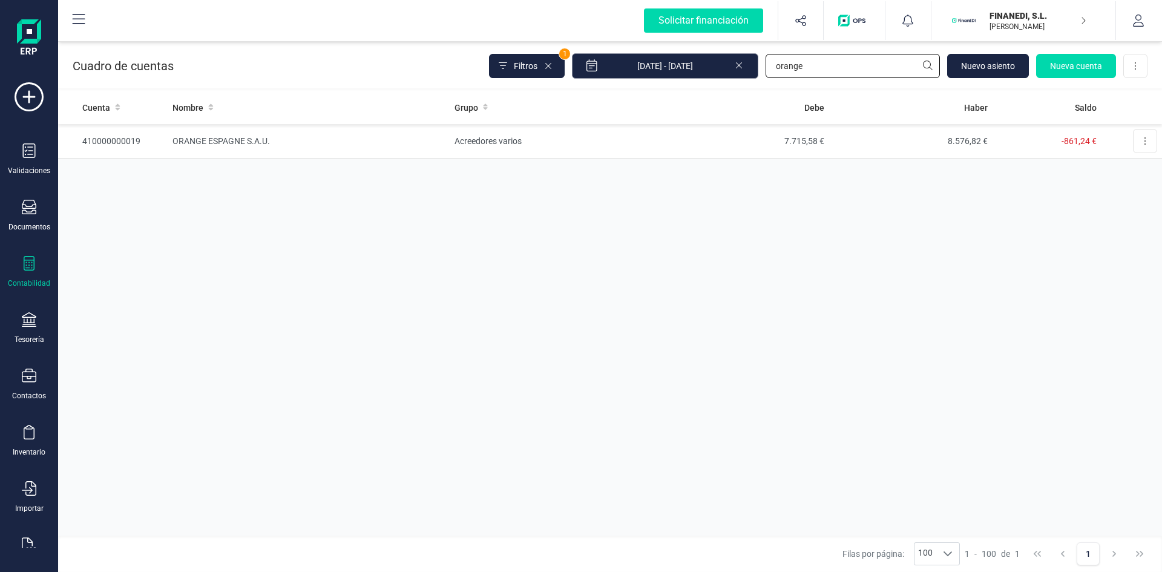
type input "orange"
click at [238, 137] on td "ORANGE ESPAGNE S.A.U." at bounding box center [308, 141] width 281 height 35
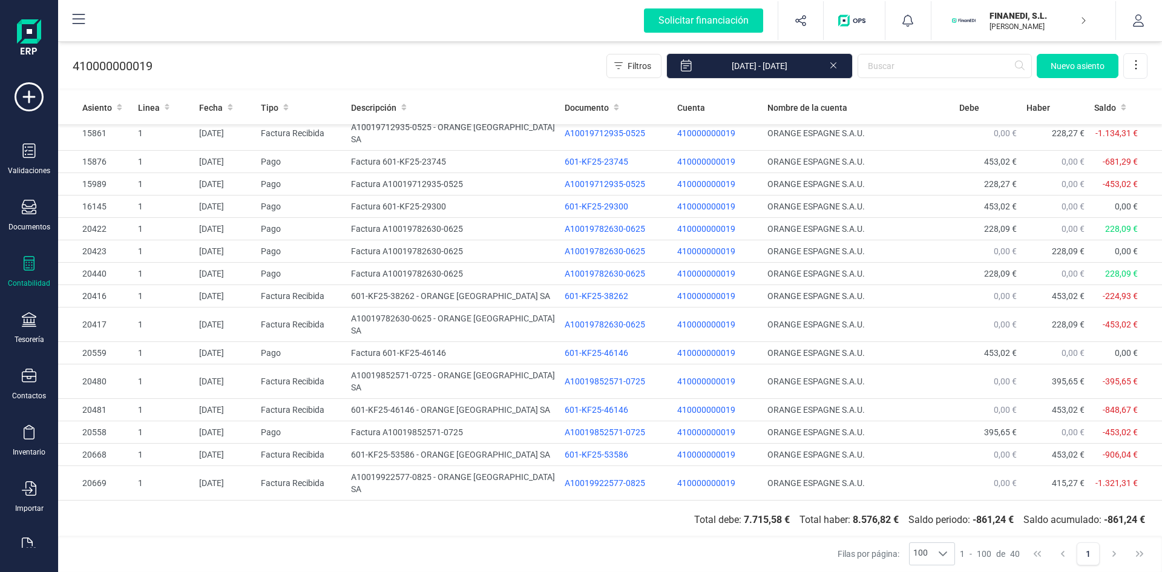
scroll to position [517, 0]
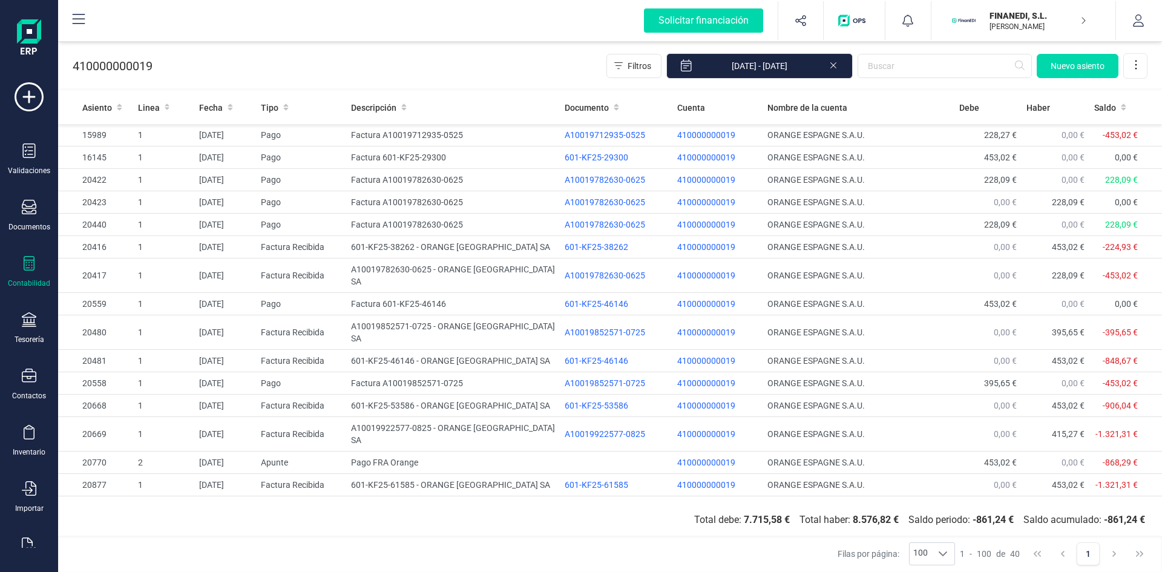
click at [1011, 10] on p "FINANEDI, S.L." at bounding box center [1038, 16] width 97 height 12
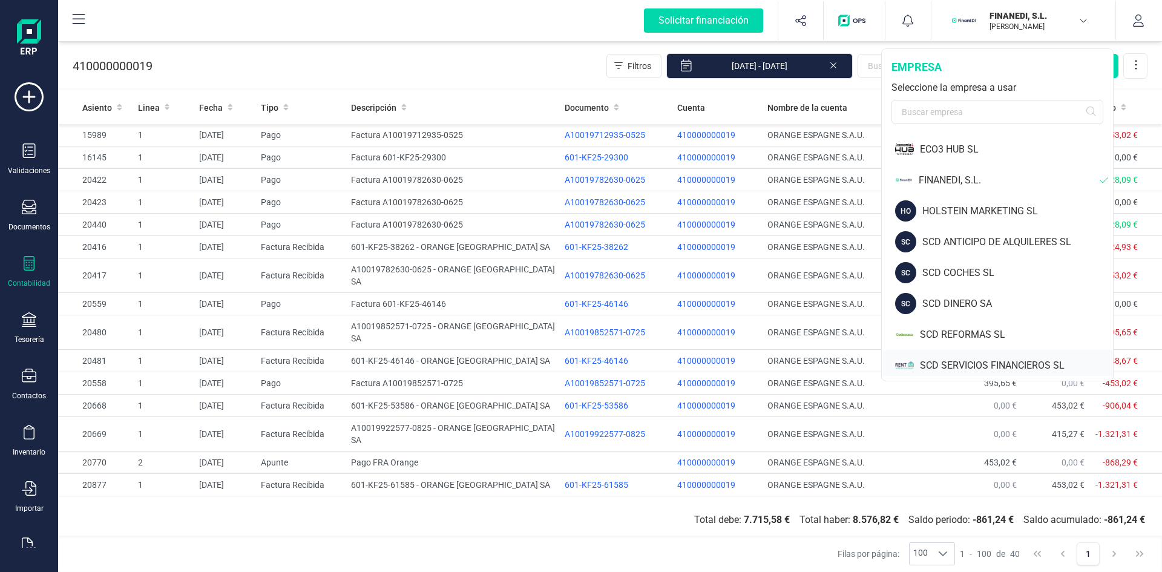
click at [984, 364] on div "SCD SERVICIOS FINANCIEROS SL" at bounding box center [1016, 365] width 193 height 15
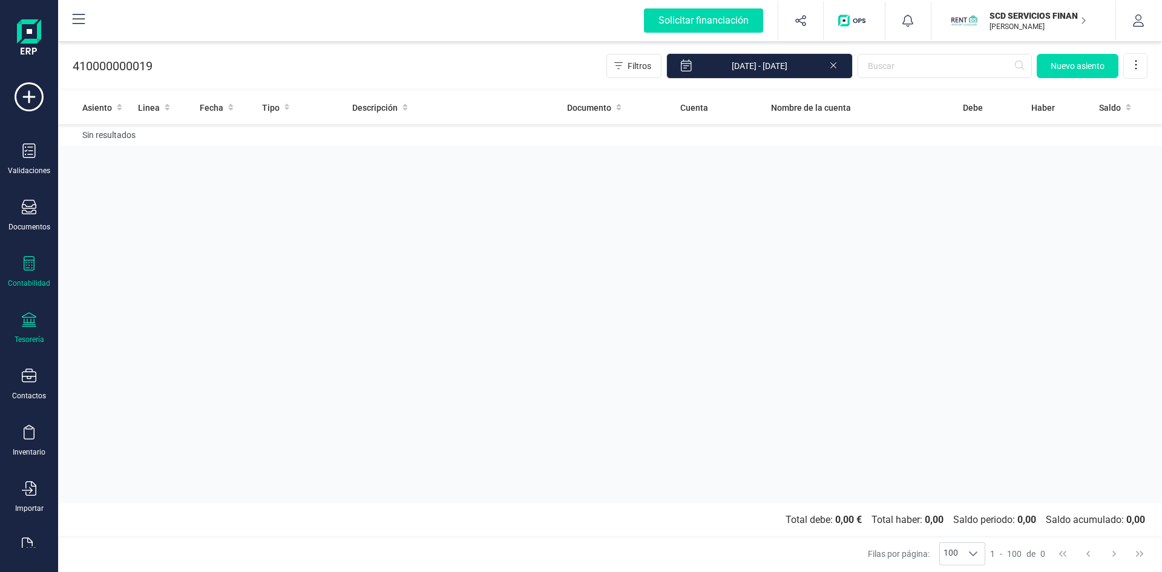
click at [29, 324] on icon at bounding box center [29, 319] width 15 height 15
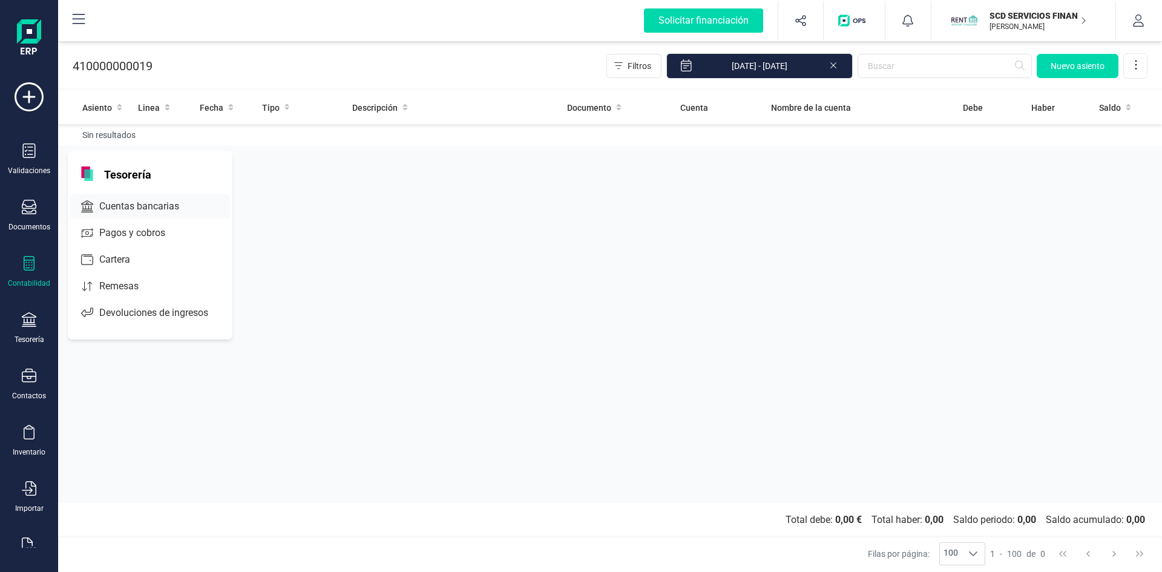
click at [122, 203] on span "Cuentas bancarias" at bounding box center [147, 206] width 107 height 15
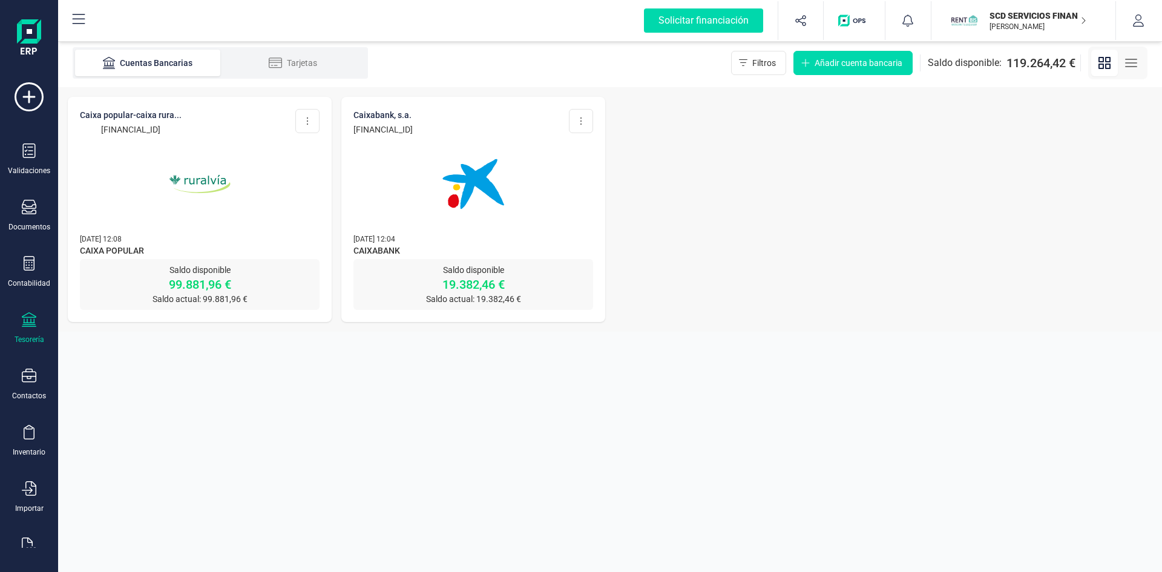
click at [200, 180] on img at bounding box center [200, 184] width 102 height 102
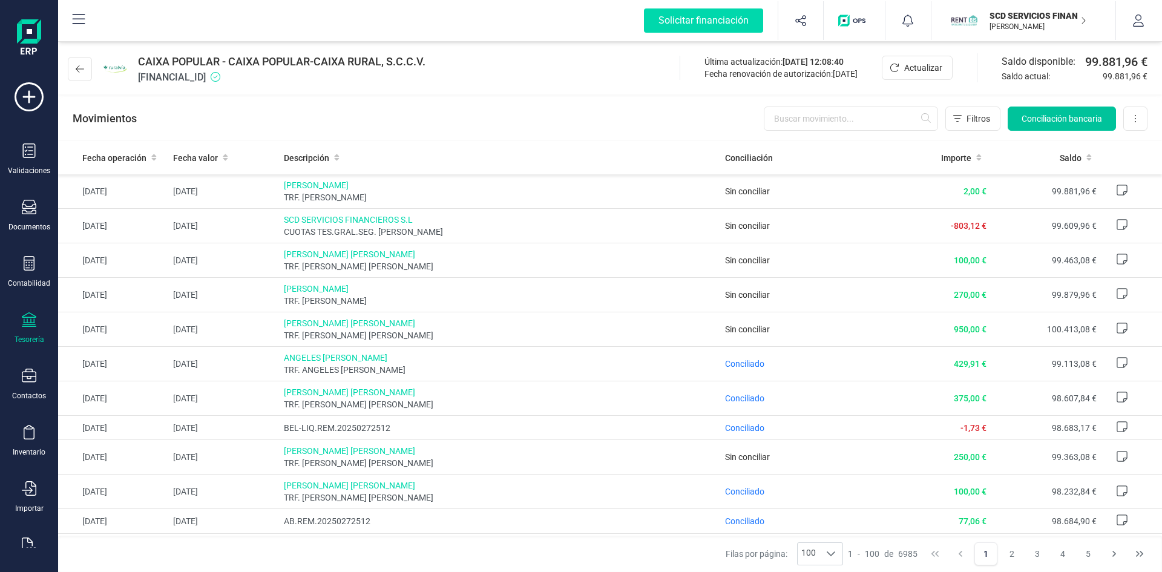
click at [1070, 117] on span "Conciliación bancaria" at bounding box center [1062, 119] width 81 height 12
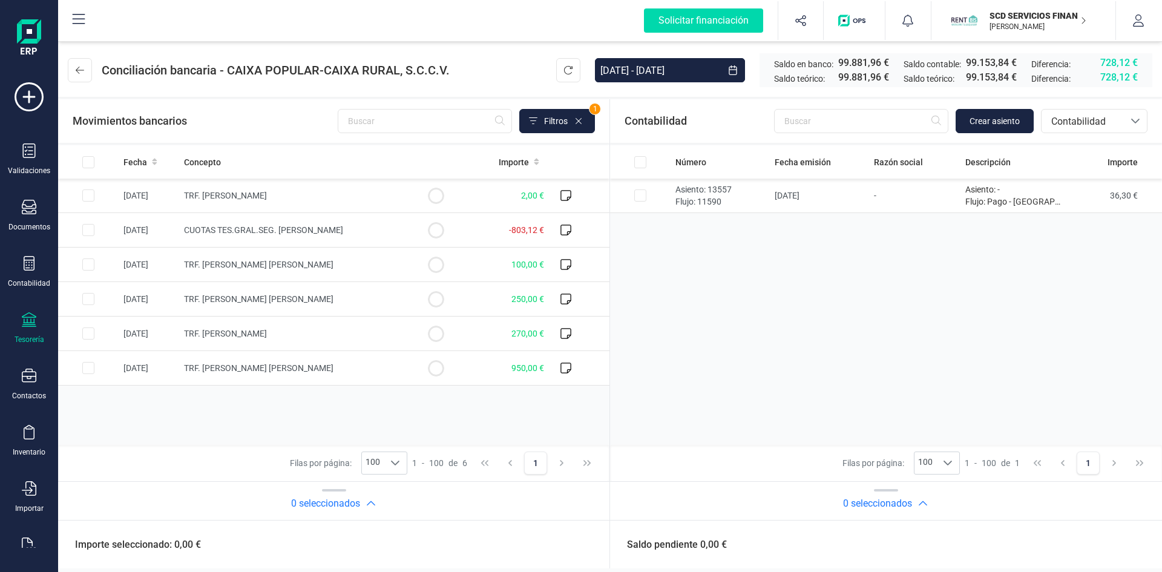
click at [1030, 16] on p "SCD SERVICIOS FINANCIEROS SL" at bounding box center [1038, 16] width 97 height 12
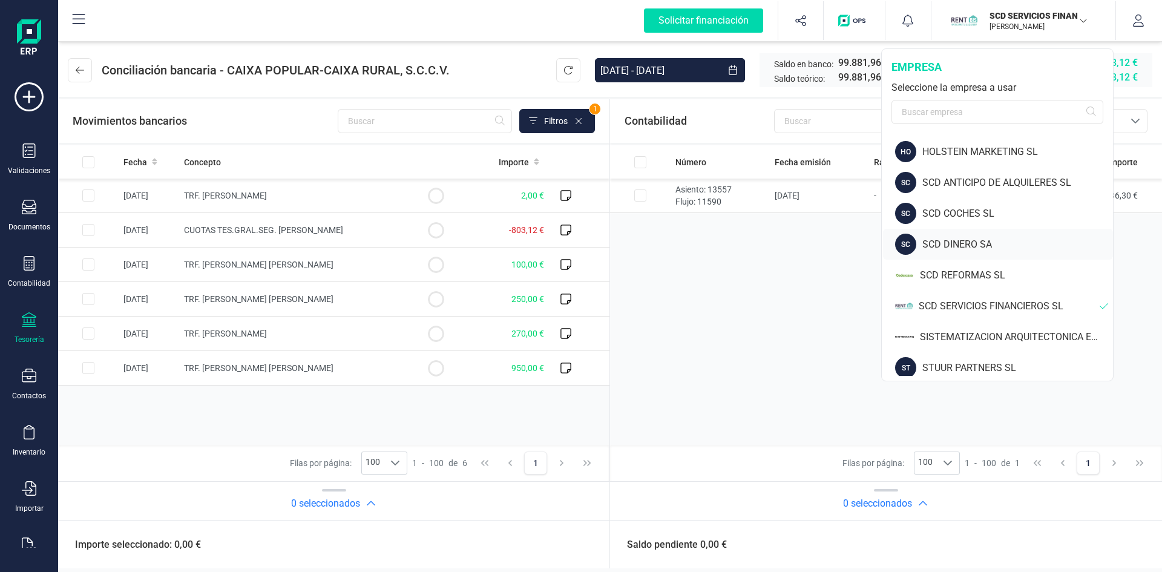
scroll to position [67, 0]
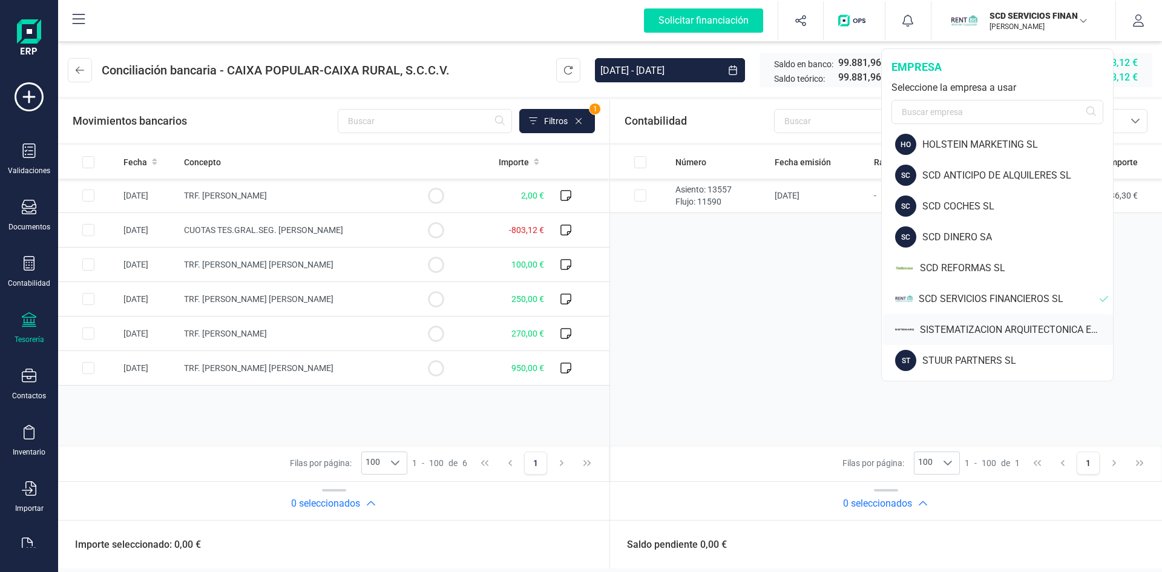
click at [968, 330] on div "SISTEMATIZACION ARQUITECTONICA EN REFORMAS SL" at bounding box center [1016, 330] width 193 height 15
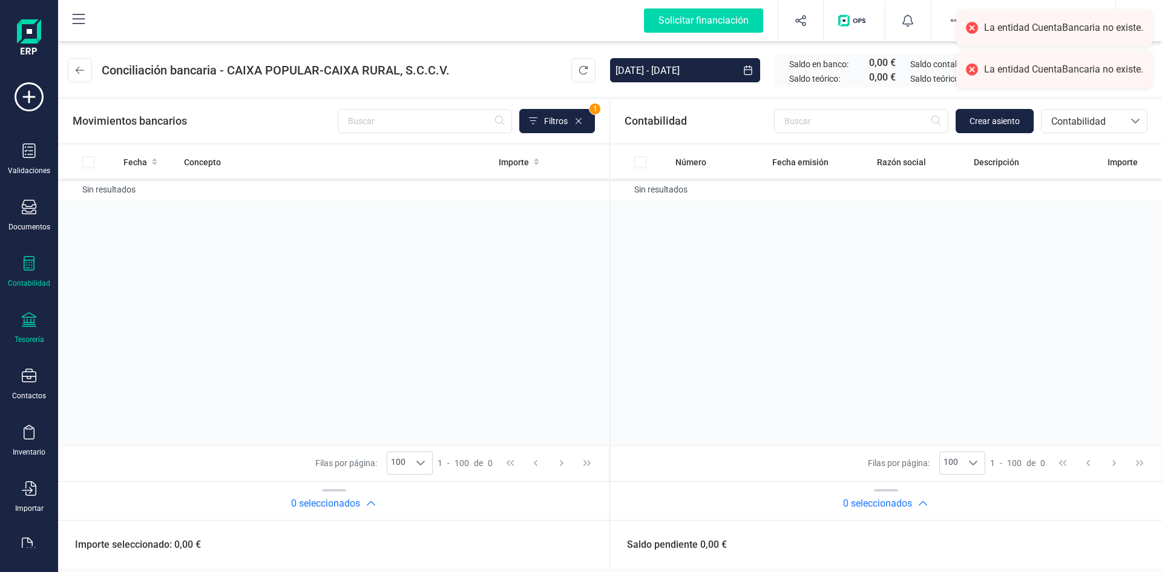
click at [28, 278] on div "Contabilidad" at bounding box center [29, 272] width 48 height 32
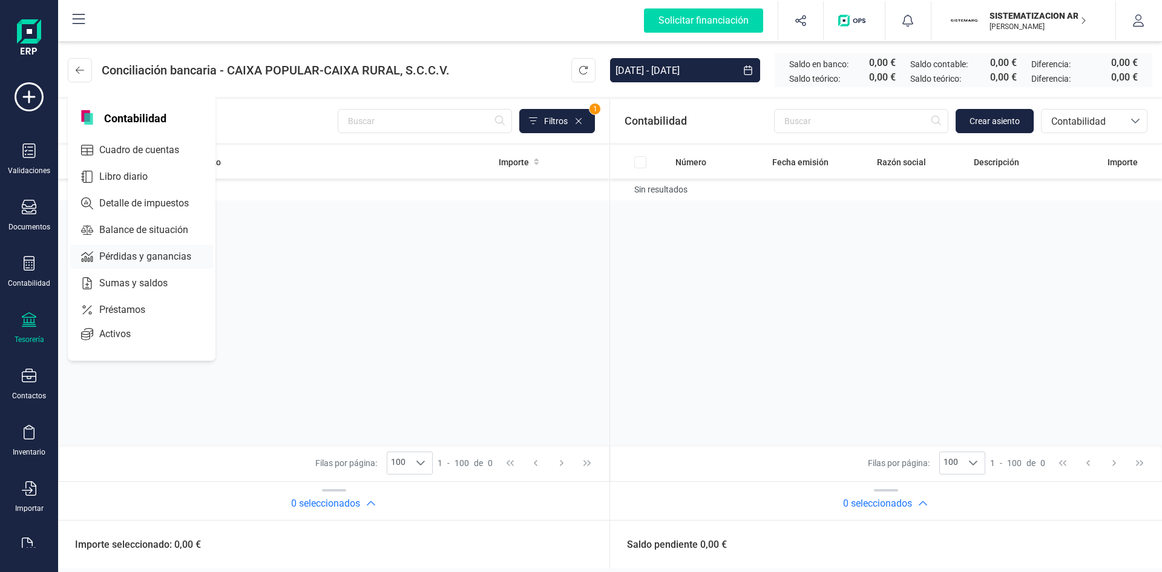
click at [134, 252] on span "Pérdidas y ganancias" at bounding box center [153, 256] width 119 height 15
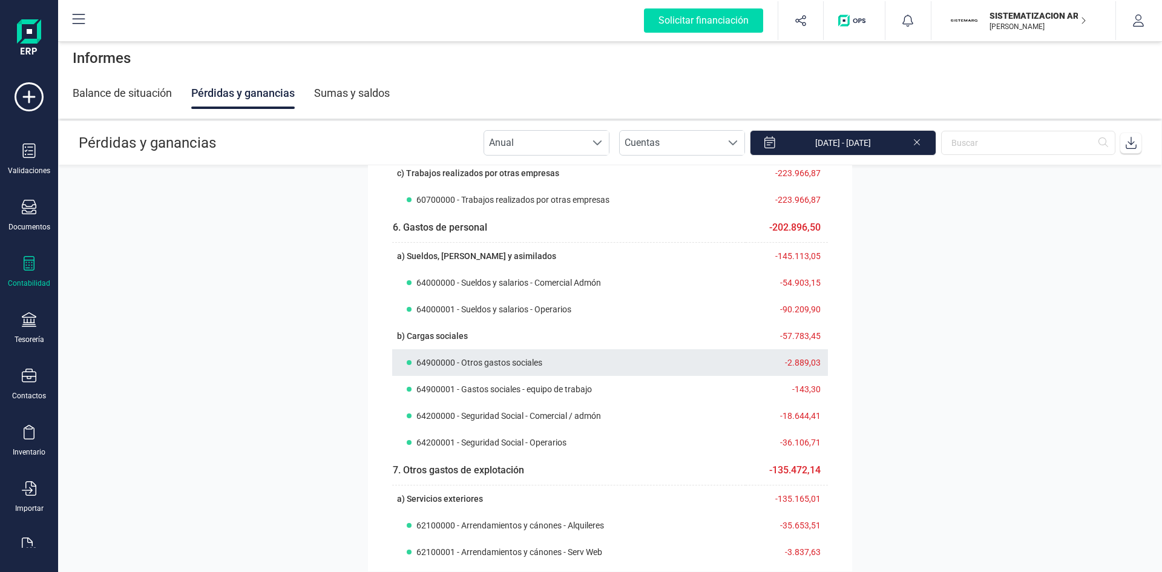
scroll to position [424, 0]
